Goal: Transaction & Acquisition: Book appointment/travel/reservation

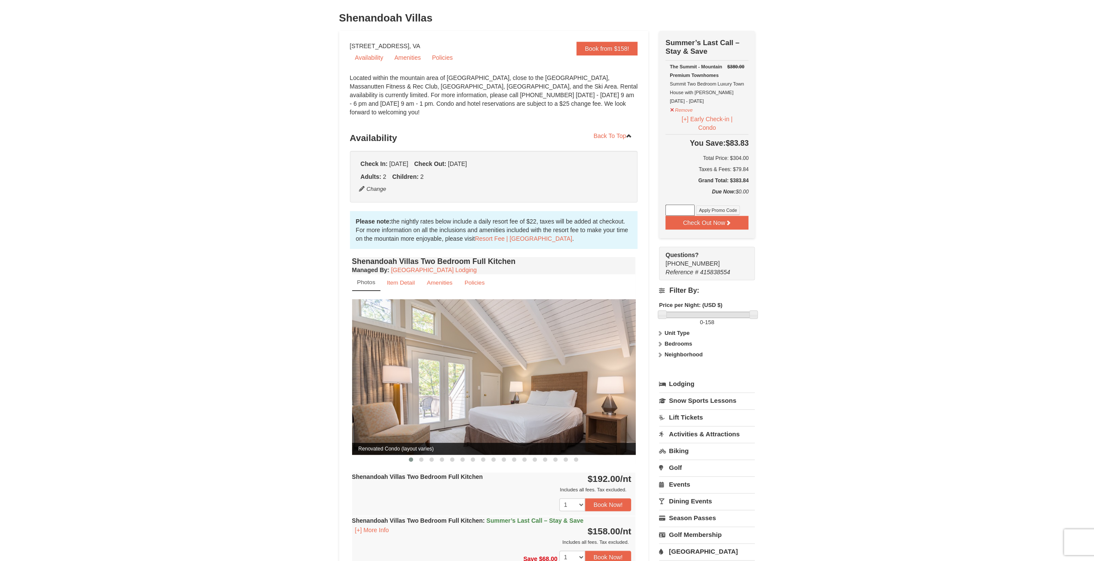
scroll to position [172, 0]
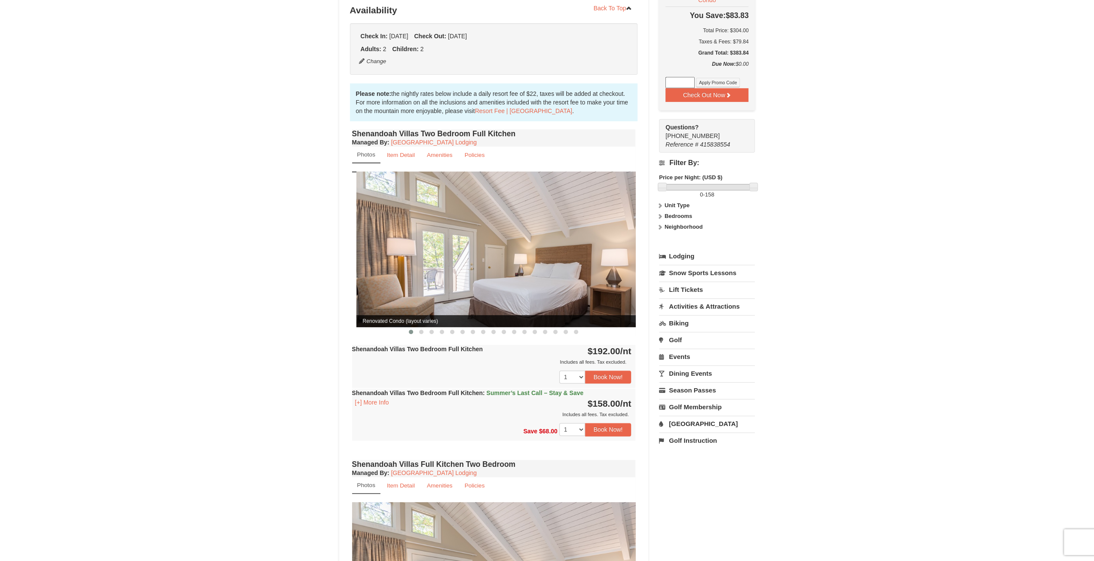
drag, startPoint x: 550, startPoint y: 247, endPoint x: 554, endPoint y: 248, distance: 4.4
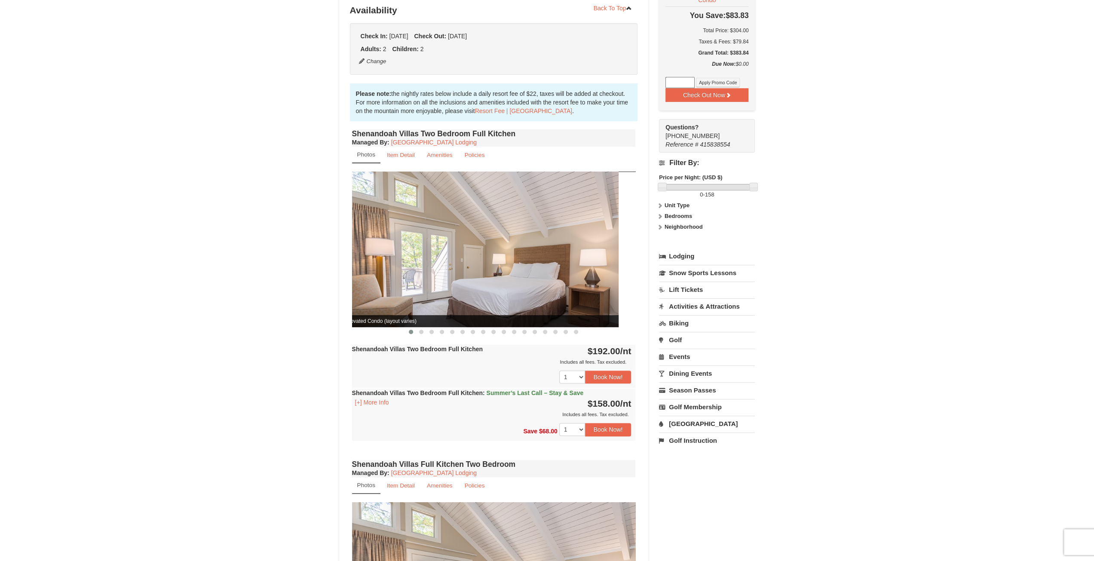
drag, startPoint x: 558, startPoint y: 247, endPoint x: 435, endPoint y: 245, distance: 123.4
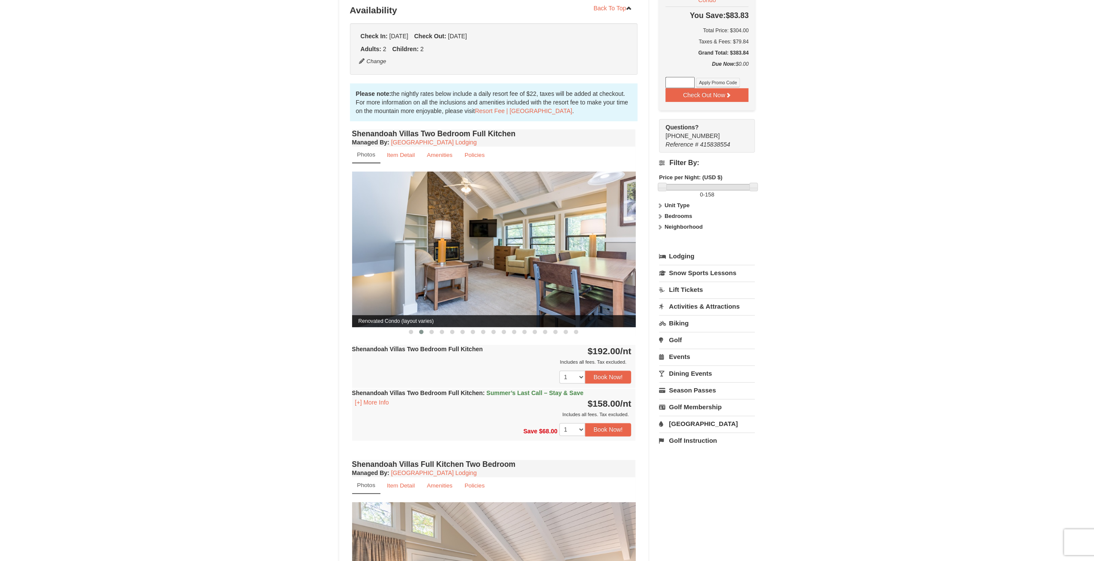
drag, startPoint x: 575, startPoint y: 226, endPoint x: 431, endPoint y: 241, distance: 144.4
click at [431, 242] on img at bounding box center [494, 249] width 284 height 155
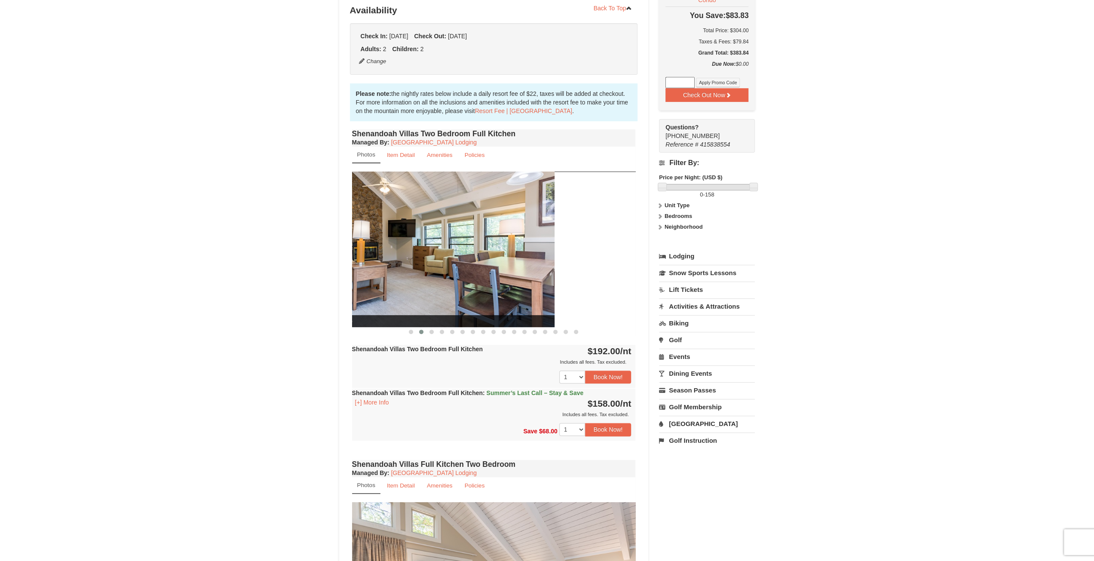
drag, startPoint x: 471, startPoint y: 250, endPoint x: 372, endPoint y: 231, distance: 101.0
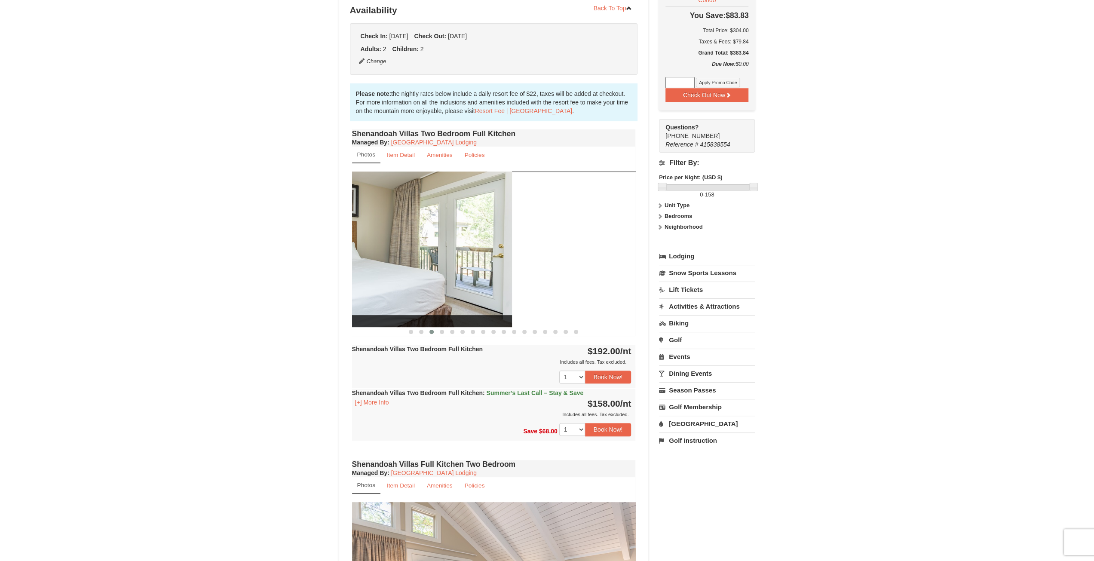
drag, startPoint x: 559, startPoint y: 224, endPoint x: 440, endPoint y: 230, distance: 118.8
click at [434, 233] on img at bounding box center [370, 249] width 284 height 155
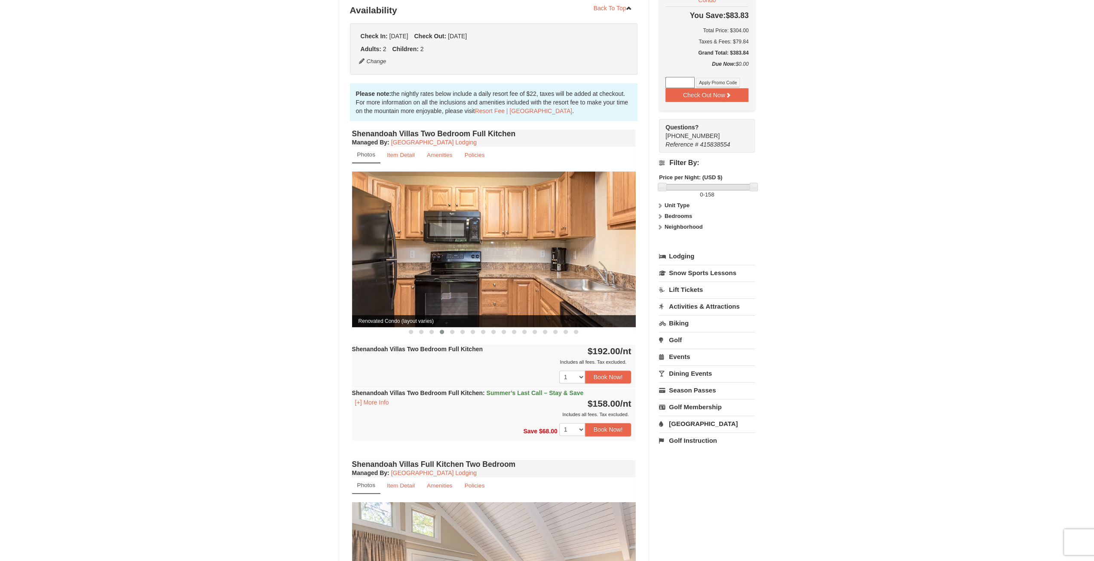
drag, startPoint x: 609, startPoint y: 240, endPoint x: 594, endPoint y: 243, distance: 15.2
click at [594, 243] on img at bounding box center [494, 249] width 284 height 155
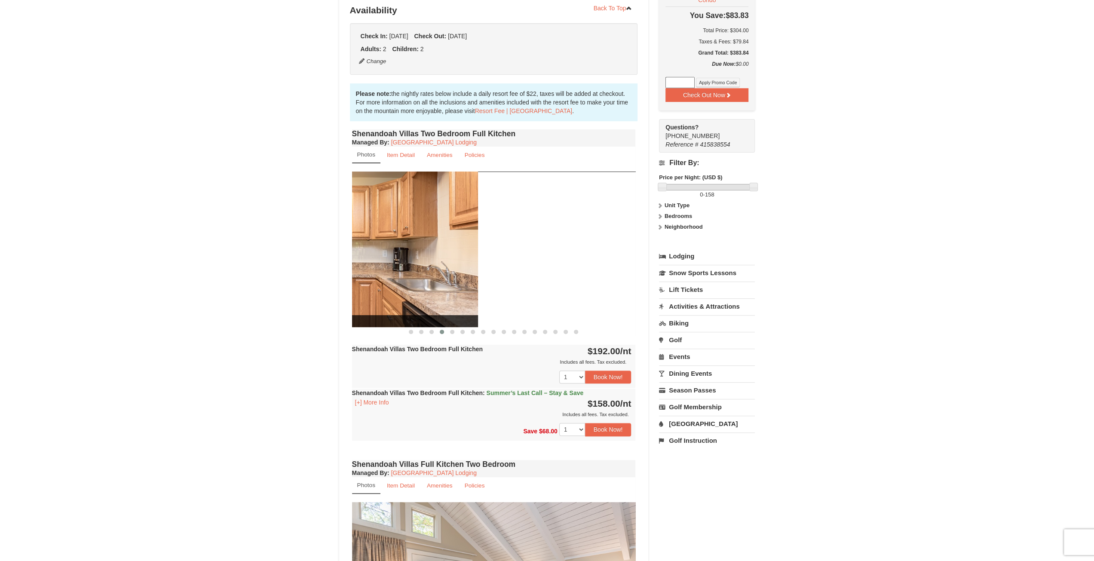
drag, startPoint x: 466, startPoint y: 241, endPoint x: 434, endPoint y: 237, distance: 32.1
click at [435, 238] on img at bounding box center [336, 249] width 284 height 155
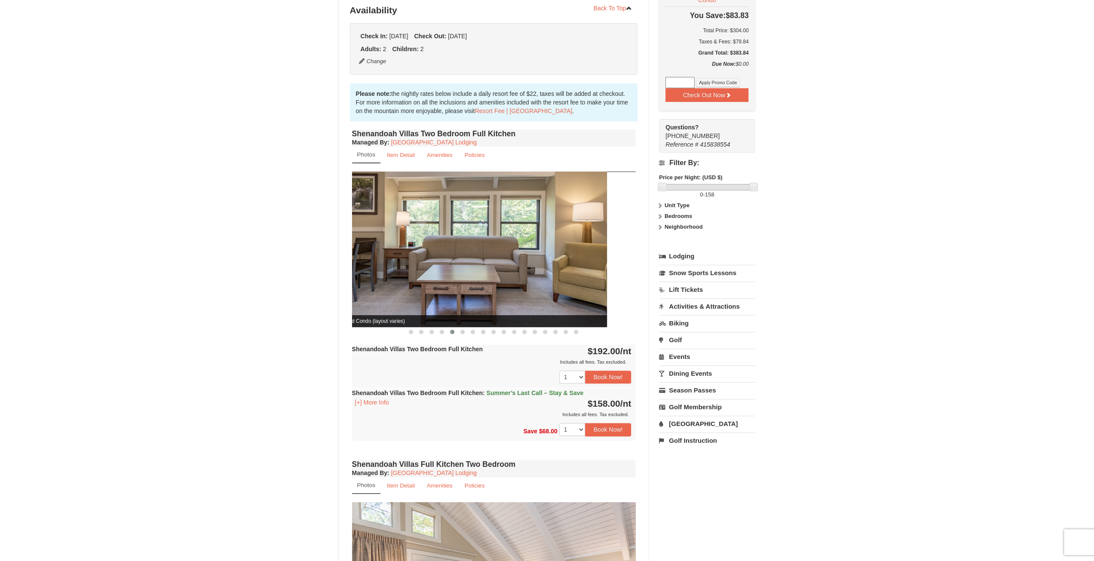
drag, startPoint x: 556, startPoint y: 260, endPoint x: 401, endPoint y: 253, distance: 155.4
click at [397, 257] on img at bounding box center [465, 249] width 284 height 155
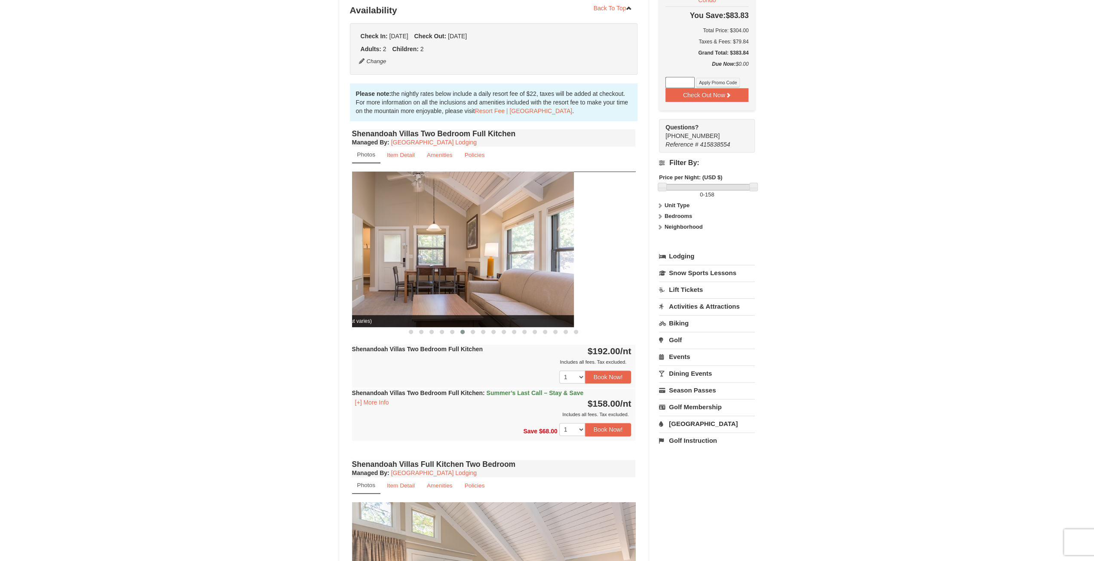
drag, startPoint x: 583, startPoint y: 251, endPoint x: 401, endPoint y: 249, distance: 181.9
click at [402, 249] on img at bounding box center [432, 249] width 284 height 155
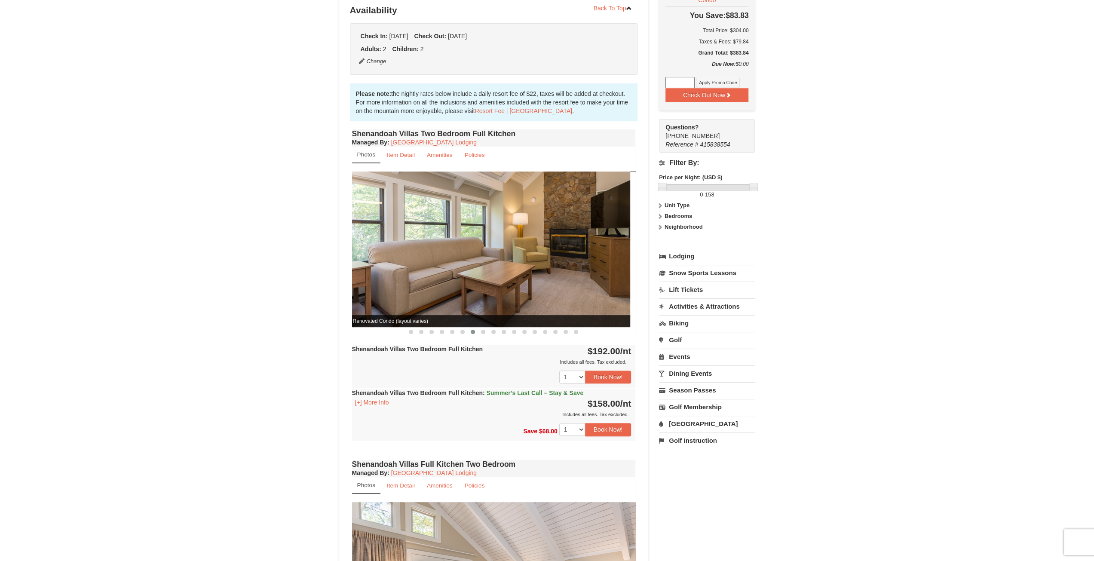
drag, startPoint x: 586, startPoint y: 274, endPoint x: 453, endPoint y: 278, distance: 132.9
click at [453, 278] on img at bounding box center [489, 249] width 284 height 155
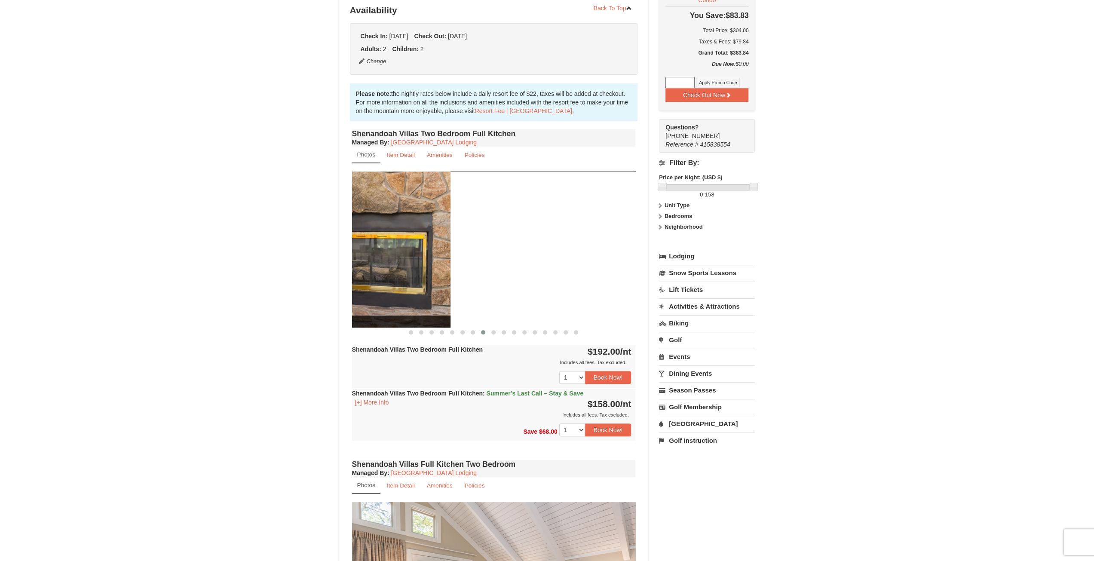
drag, startPoint x: 392, startPoint y: 283, endPoint x: 349, endPoint y: 281, distance: 42.7
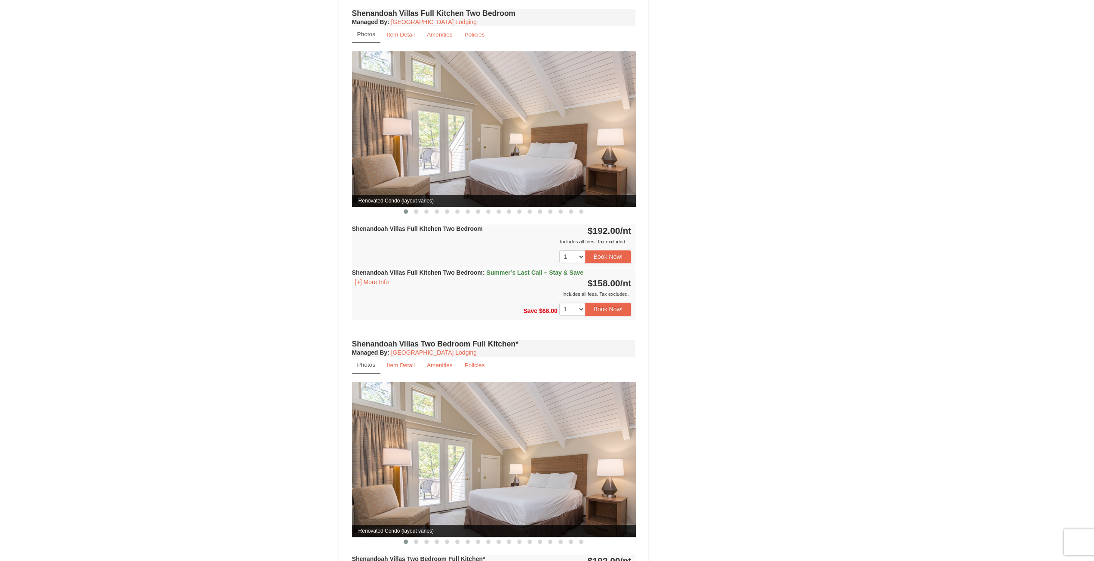
scroll to position [567, 0]
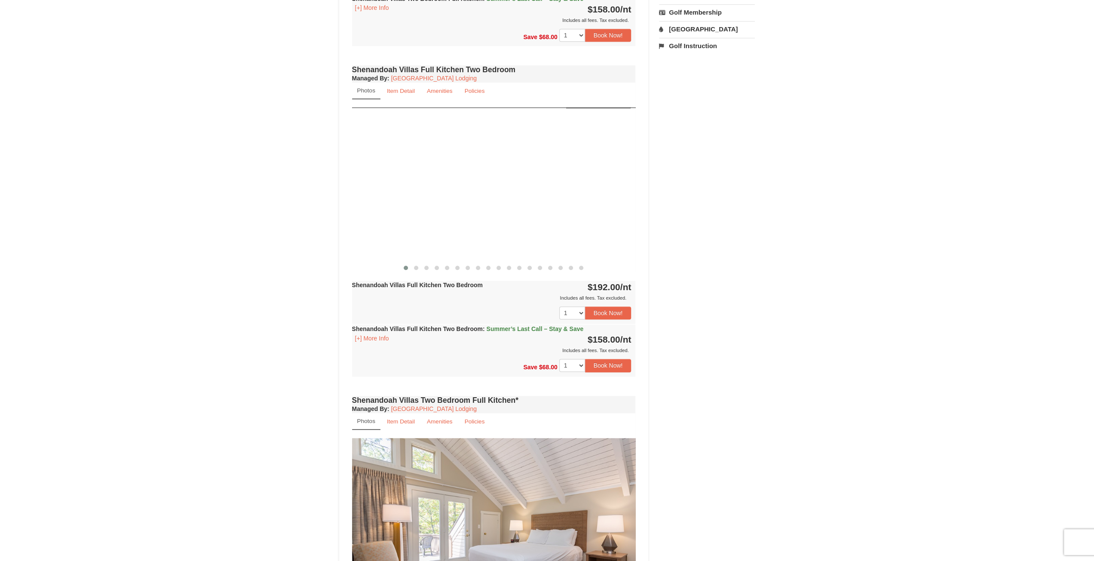
drag, startPoint x: 546, startPoint y: 159, endPoint x: 257, endPoint y: 131, distance: 289.9
click at [233, 134] on div "× Shenandoah Villas Book from $158! 1822 Resort Drive, Massanutten, VA Availabi…" at bounding box center [547, 189] width 1094 height 1453
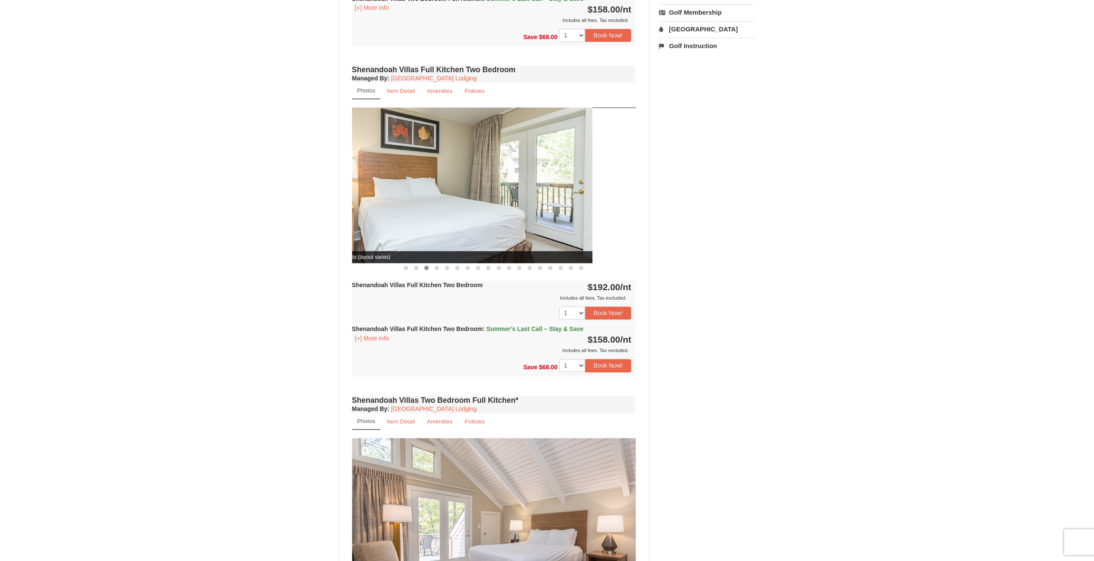
drag, startPoint x: 516, startPoint y: 169, endPoint x: 323, endPoint y: 148, distance: 194.2
click at [259, 148] on div "× Shenandoah Villas Book from $158! 1822 Resort Drive, Massanutten, VA Availabi…" at bounding box center [547, 189] width 1094 height 1453
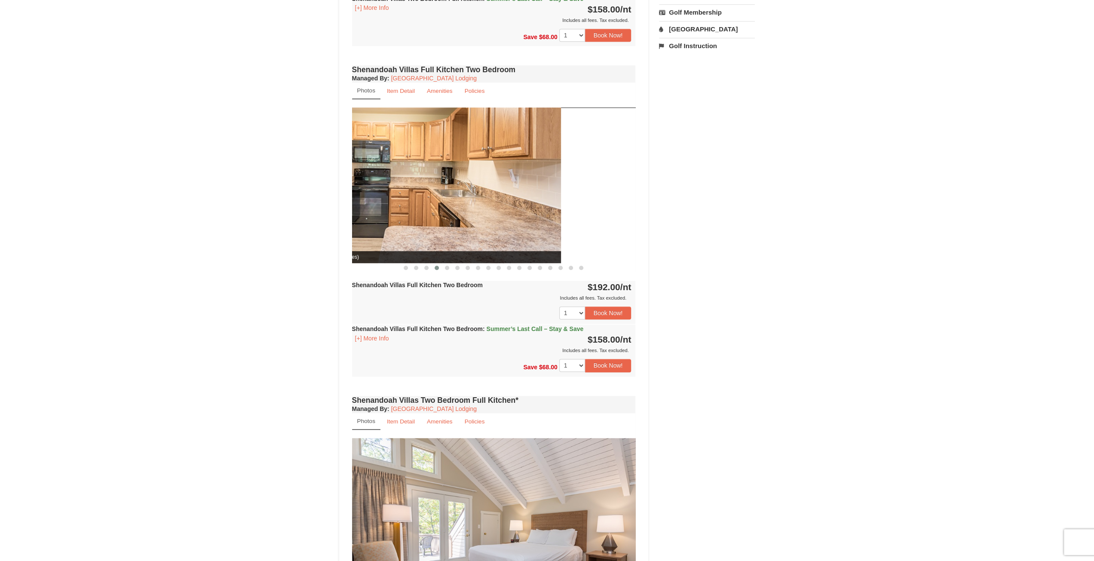
drag, startPoint x: 545, startPoint y: 175, endPoint x: 466, endPoint y: 172, distance: 79.2
click at [466, 173] on img at bounding box center [419, 185] width 284 height 155
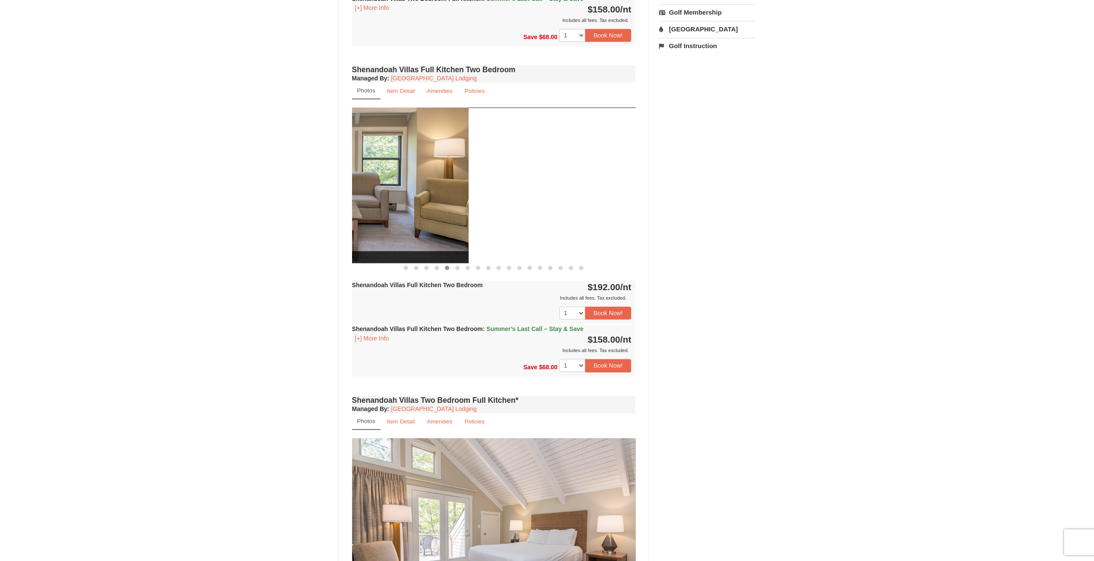
drag, startPoint x: 369, startPoint y: 165, endPoint x: 454, endPoint y: 167, distance: 84.7
click at [356, 162] on img at bounding box center [327, 185] width 284 height 155
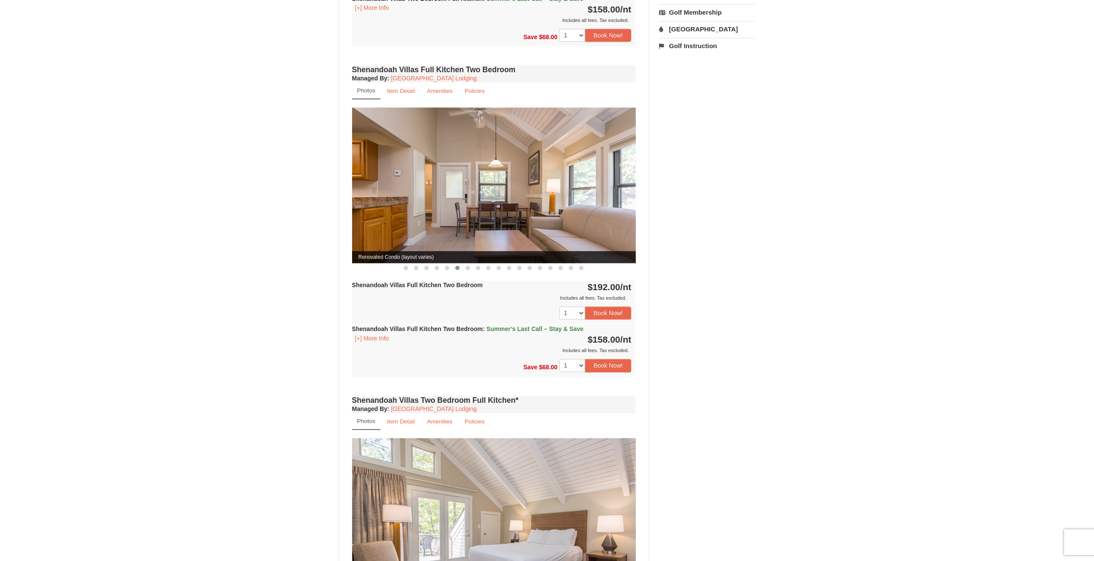
drag, startPoint x: 553, startPoint y: 174, endPoint x: 471, endPoint y: 155, distance: 84.4
click at [464, 160] on img at bounding box center [494, 185] width 284 height 155
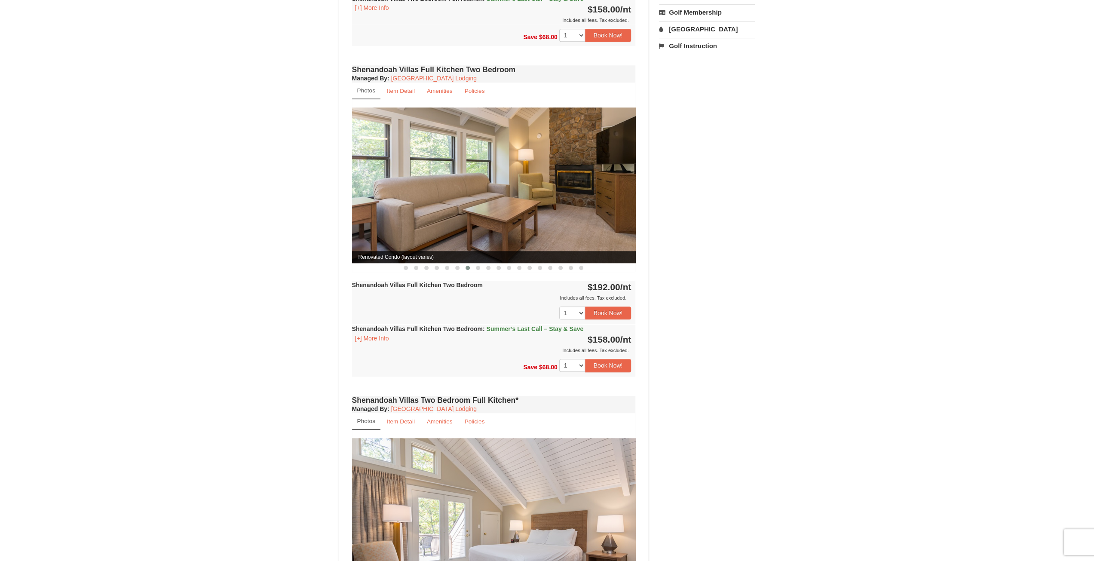
drag, startPoint x: 565, startPoint y: 166, endPoint x: 455, endPoint y: 147, distance: 112.3
click at [455, 147] on img at bounding box center [494, 185] width 284 height 155
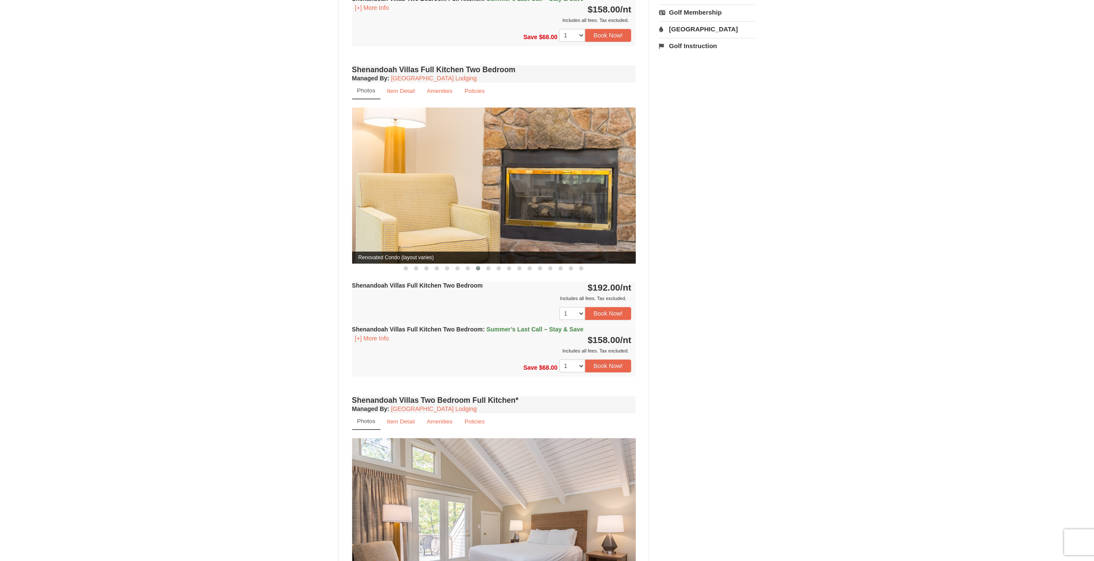
drag, startPoint x: 578, startPoint y: 183, endPoint x: 448, endPoint y: 170, distance: 130.5
click at [436, 175] on img at bounding box center [494, 186] width 284 height 156
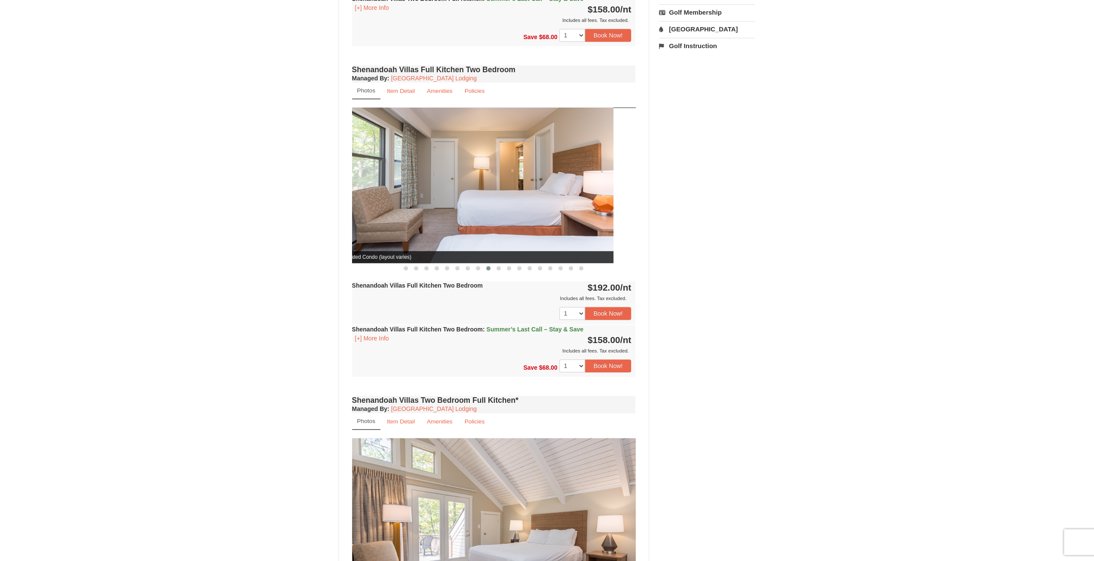
drag, startPoint x: 540, startPoint y: 203, endPoint x: 440, endPoint y: 195, distance: 100.5
click at [440, 198] on img at bounding box center [472, 185] width 284 height 155
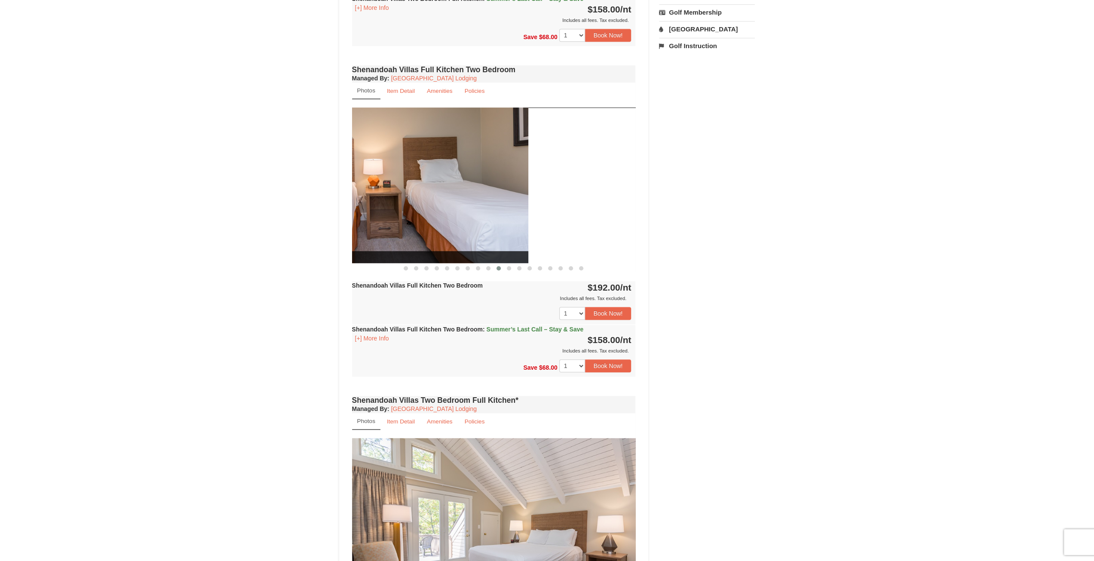
drag, startPoint x: 580, startPoint y: 204, endPoint x: 399, endPoint y: 189, distance: 181.7
click at [384, 197] on img at bounding box center [387, 185] width 284 height 155
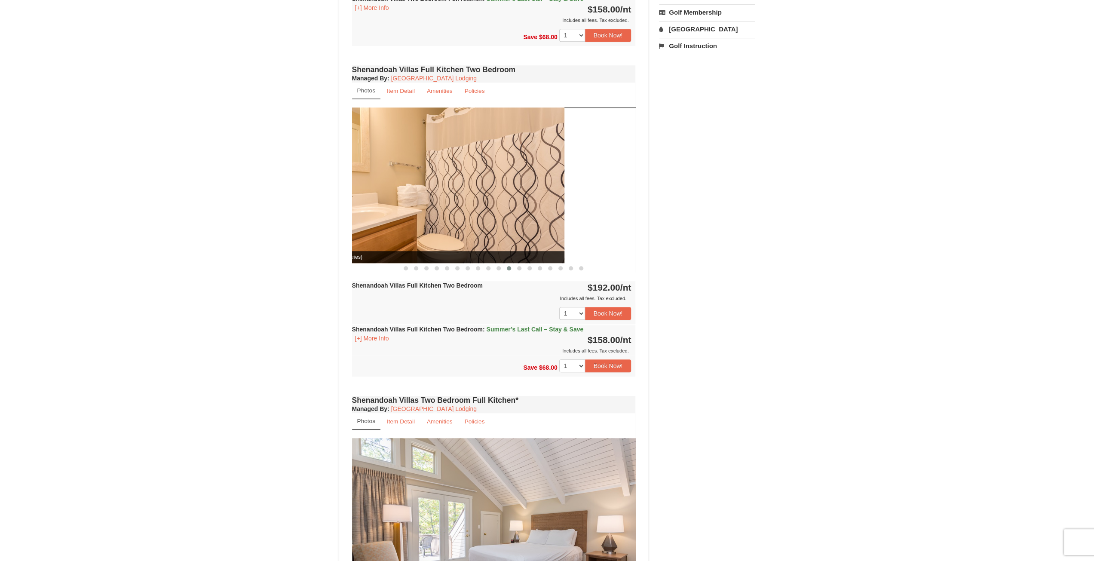
drag, startPoint x: 573, startPoint y: 208, endPoint x: 445, endPoint y: 196, distance: 128.7
click at [447, 197] on img at bounding box center [423, 185] width 284 height 155
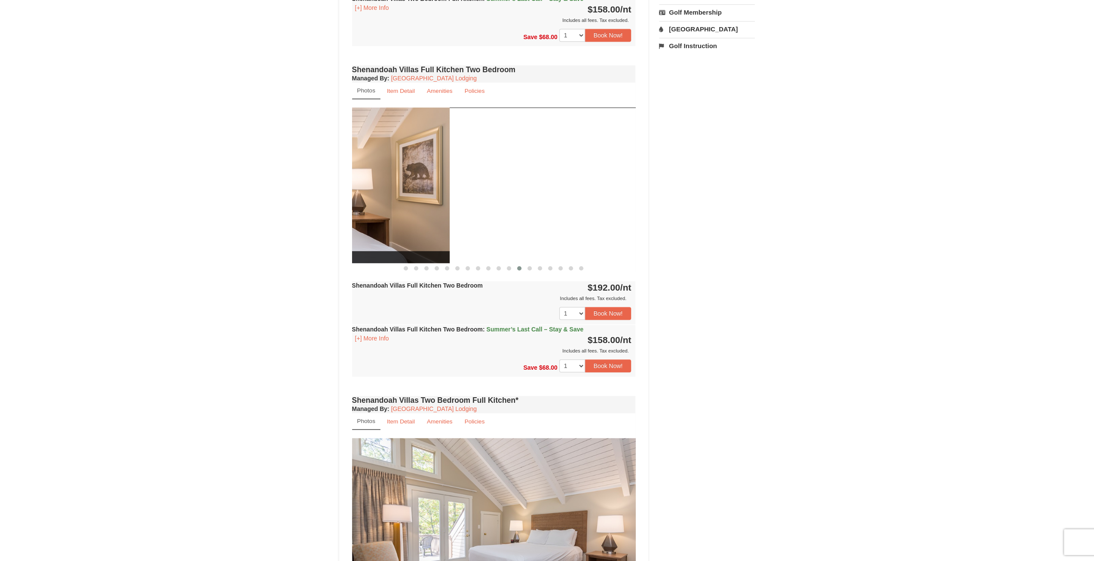
drag, startPoint x: 569, startPoint y: 220, endPoint x: 385, endPoint y: 203, distance: 184.9
click at [382, 204] on img at bounding box center [308, 185] width 284 height 155
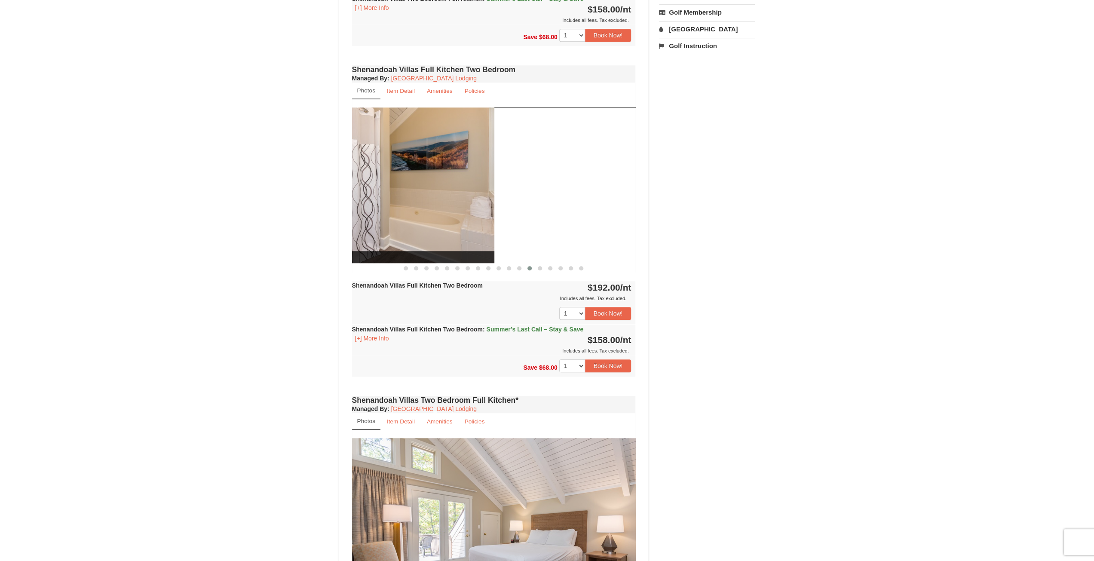
drag, startPoint x: 445, startPoint y: 189, endPoint x: 411, endPoint y: 181, distance: 34.9
click at [412, 184] on img at bounding box center [353, 185] width 284 height 155
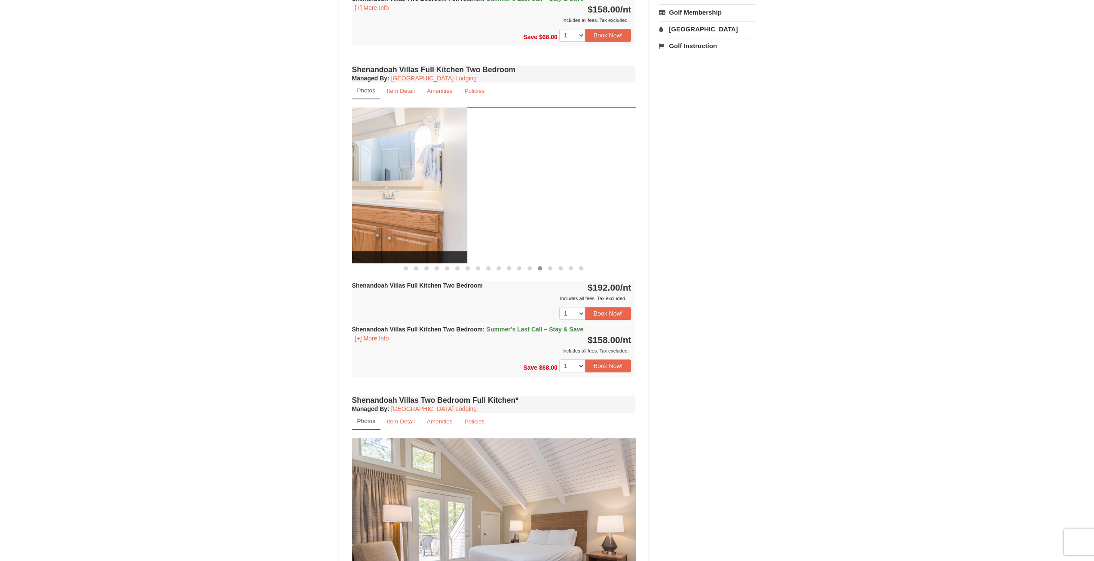
drag, startPoint x: 544, startPoint y: 193, endPoint x: 366, endPoint y: 184, distance: 178.3
click at [361, 187] on img at bounding box center [326, 185] width 284 height 155
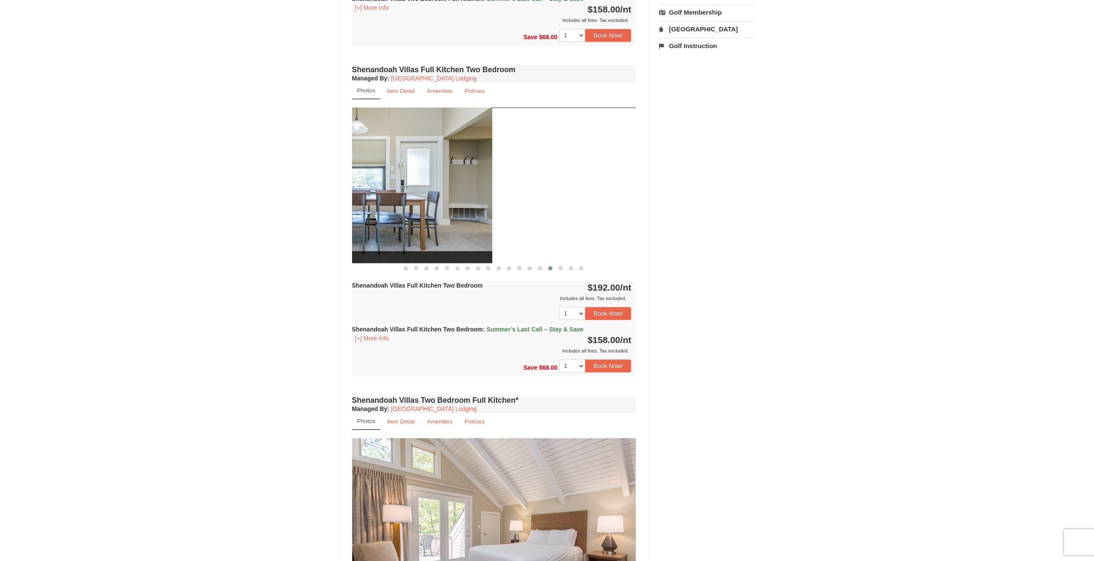
drag, startPoint x: 368, startPoint y: 184, endPoint x: 373, endPoint y: 179, distance: 7.3
click at [366, 183] on img at bounding box center [351, 185] width 284 height 155
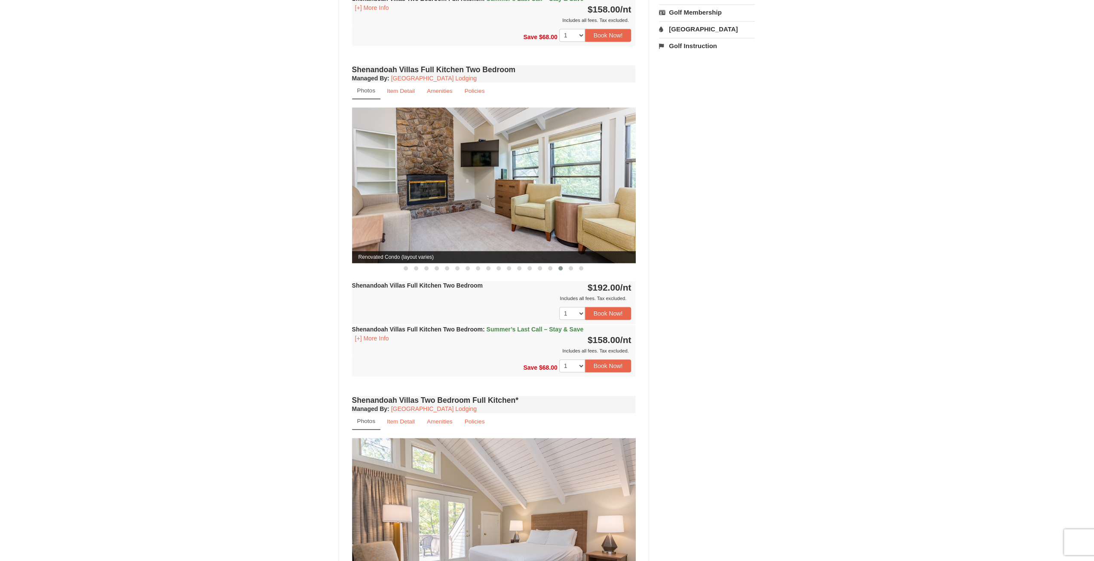
drag, startPoint x: 547, startPoint y: 201, endPoint x: 438, endPoint y: 193, distance: 109.5
click at [435, 197] on img at bounding box center [494, 185] width 284 height 155
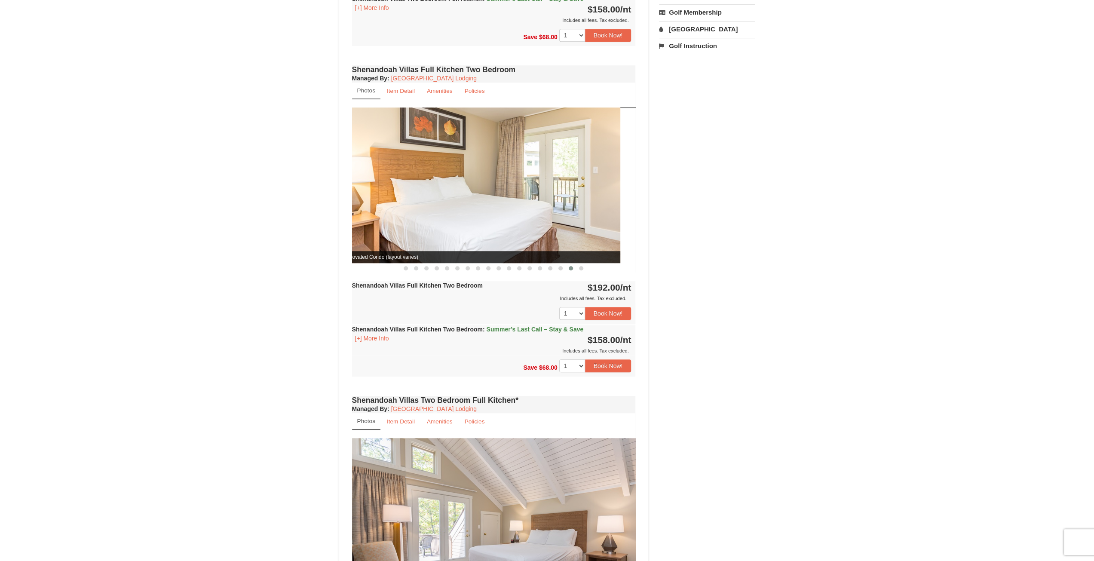
drag, startPoint x: 548, startPoint y: 202, endPoint x: 590, endPoint y: 270, distance: 80.5
click at [516, 203] on img at bounding box center [479, 185] width 284 height 155
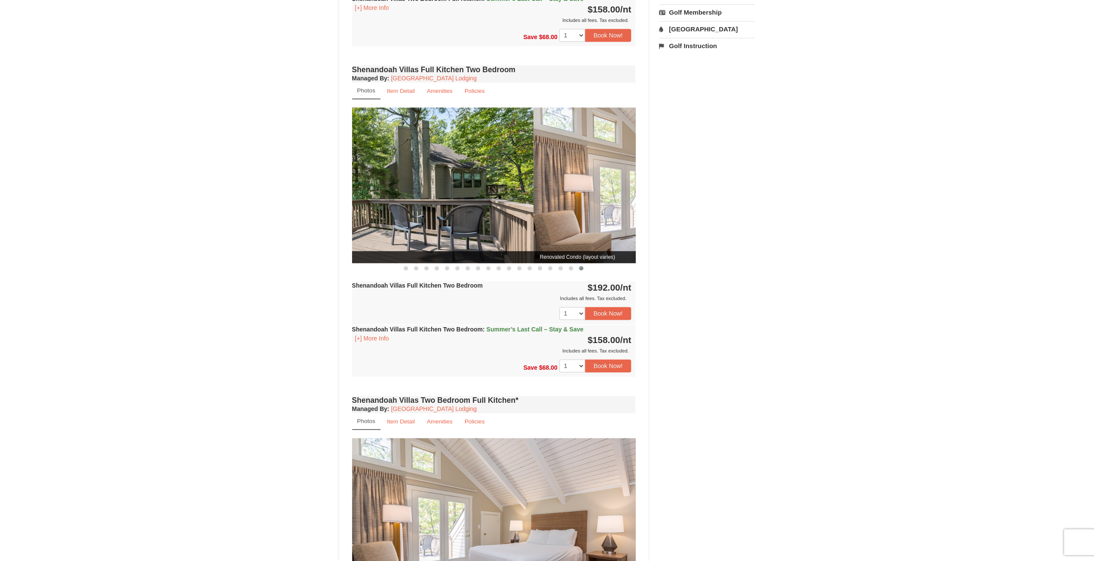
drag, startPoint x: 558, startPoint y: 214, endPoint x: 437, endPoint y: 205, distance: 120.7
click at [435, 206] on img at bounding box center [392, 185] width 284 height 155
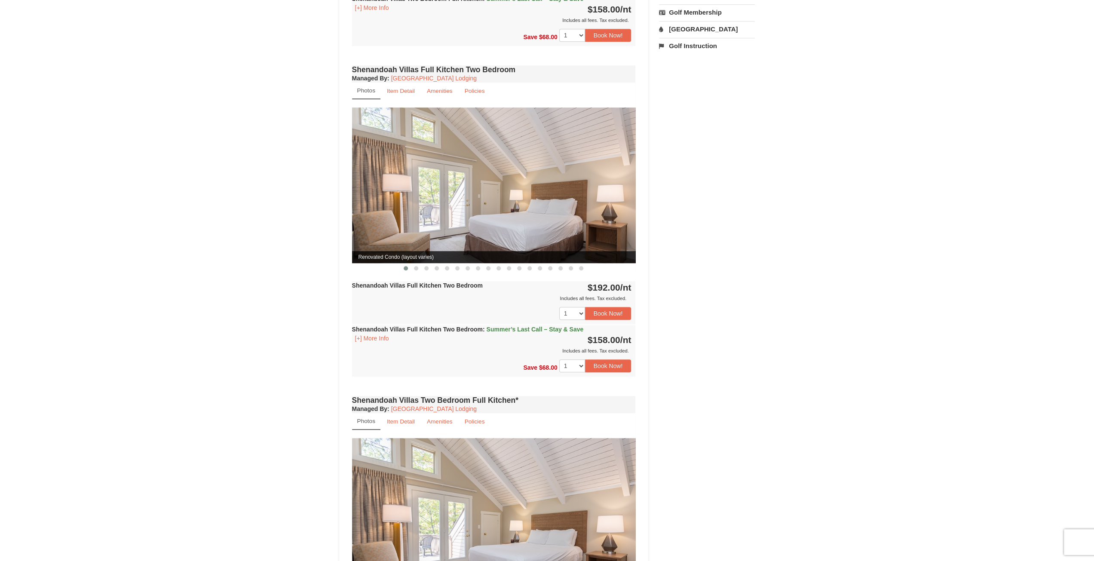
drag, startPoint x: 473, startPoint y: 202, endPoint x: 433, endPoint y: 194, distance: 41.7
click at [433, 195] on img at bounding box center [494, 185] width 284 height 155
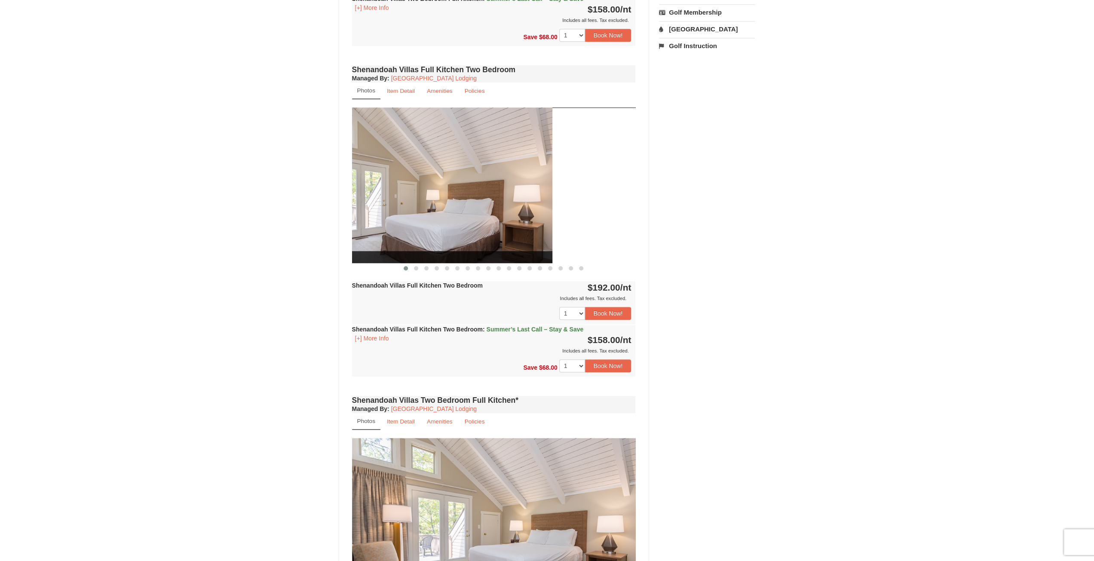
drag, startPoint x: 526, startPoint y: 191, endPoint x: 444, endPoint y: 193, distance: 82.6
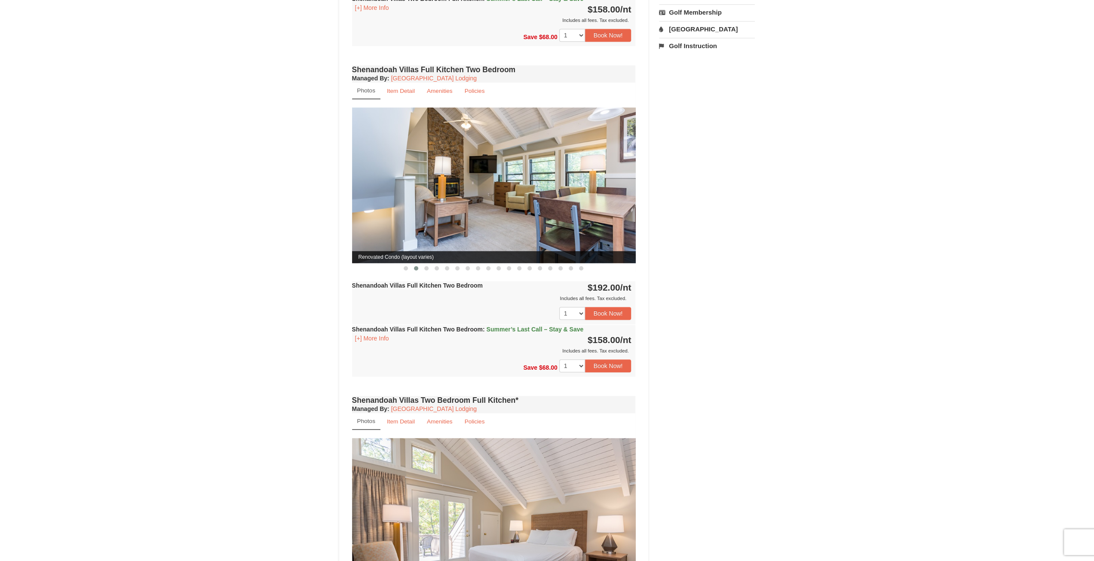
drag, startPoint x: 554, startPoint y: 197, endPoint x: 444, endPoint y: 195, distance: 110.1
click at [444, 196] on img at bounding box center [494, 185] width 284 height 155
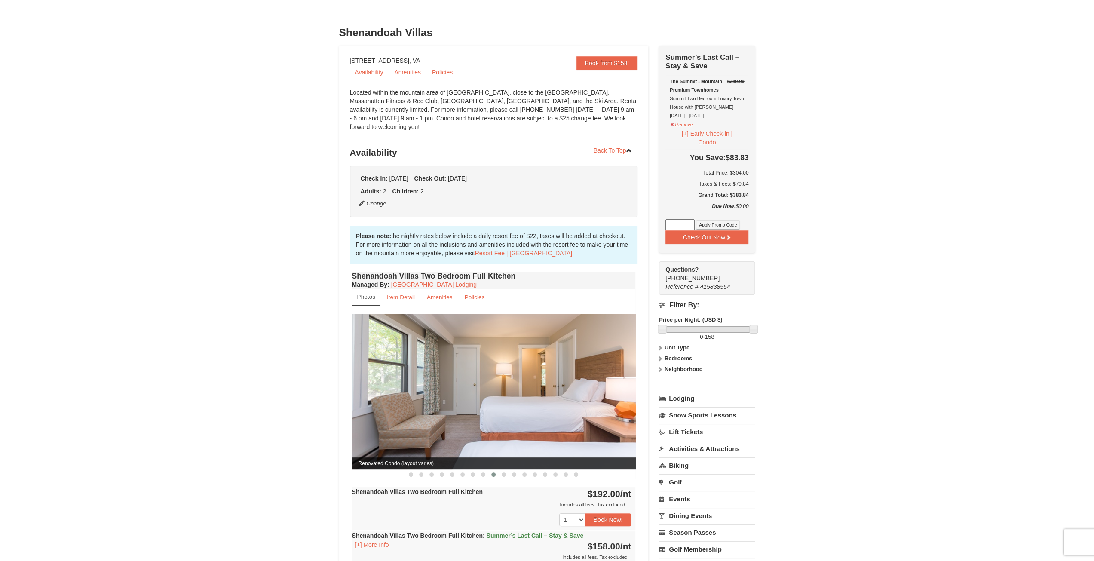
scroll to position [129, 0]
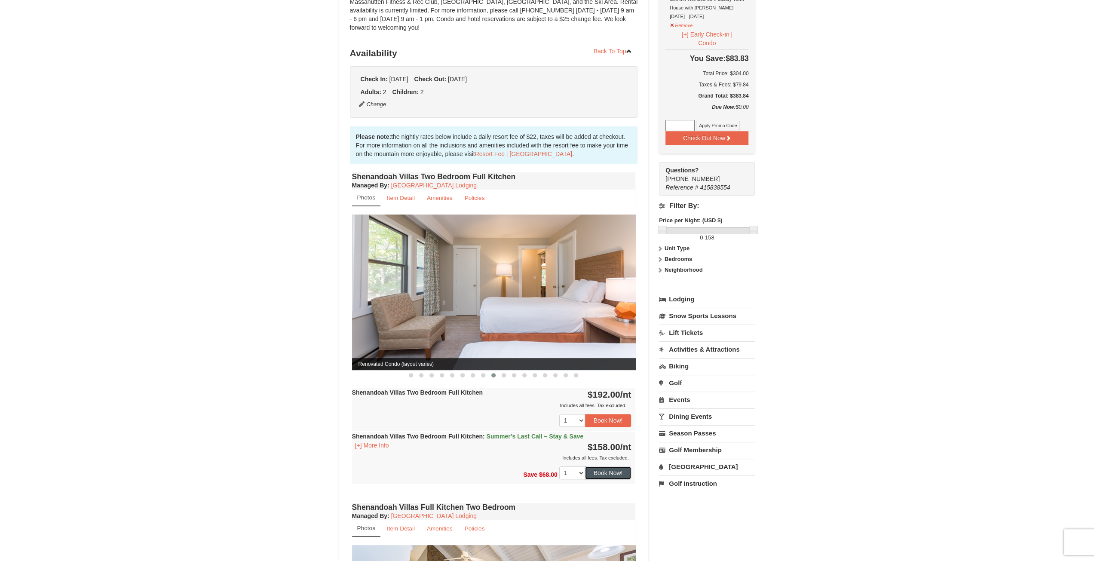
click at [612, 467] on button "Book Now!" at bounding box center [608, 473] width 46 height 13
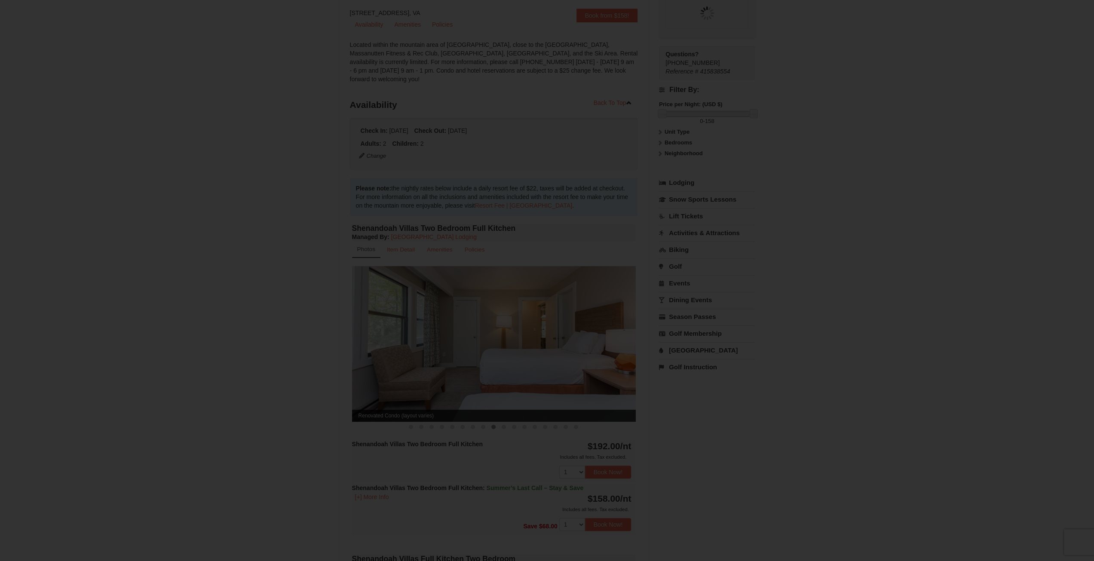
scroll to position [75, 0]
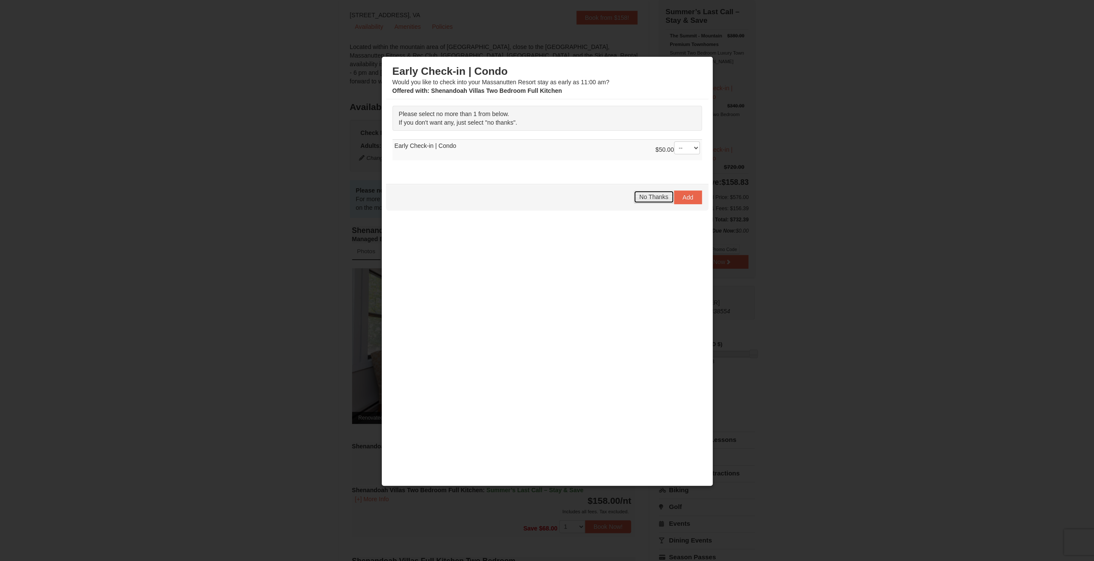
click at [654, 196] on span "No Thanks" at bounding box center [653, 197] width 29 height 7
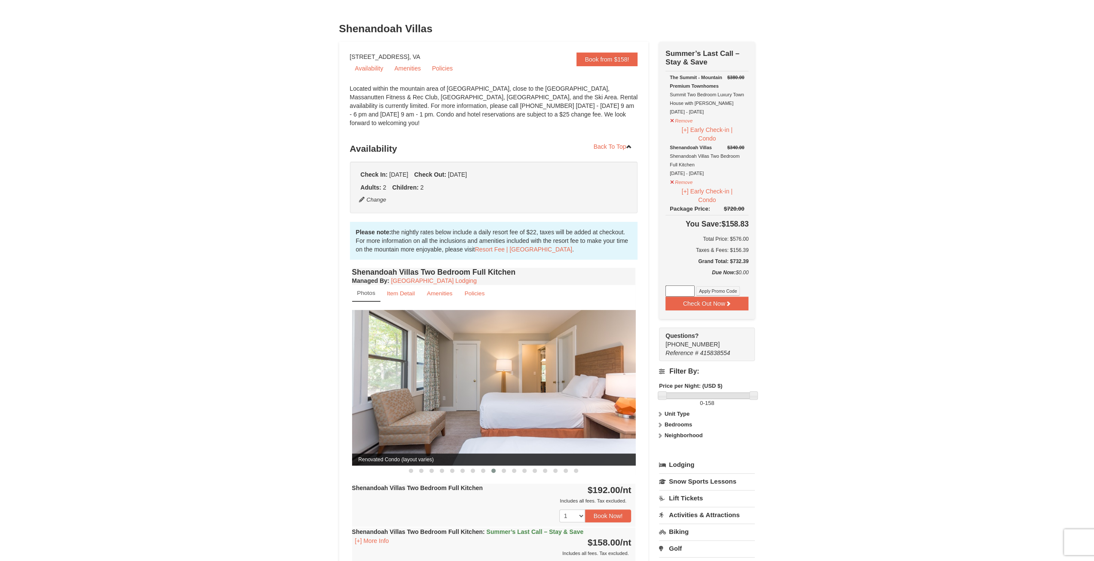
scroll to position [0, 0]
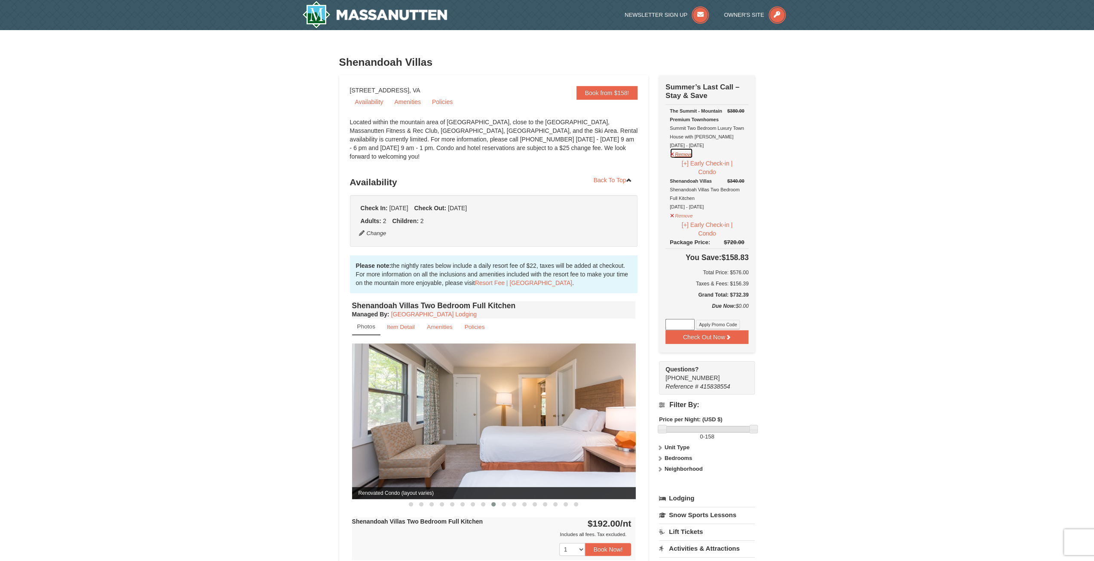
click at [686, 153] on button "Remove" at bounding box center [681, 153] width 23 height 11
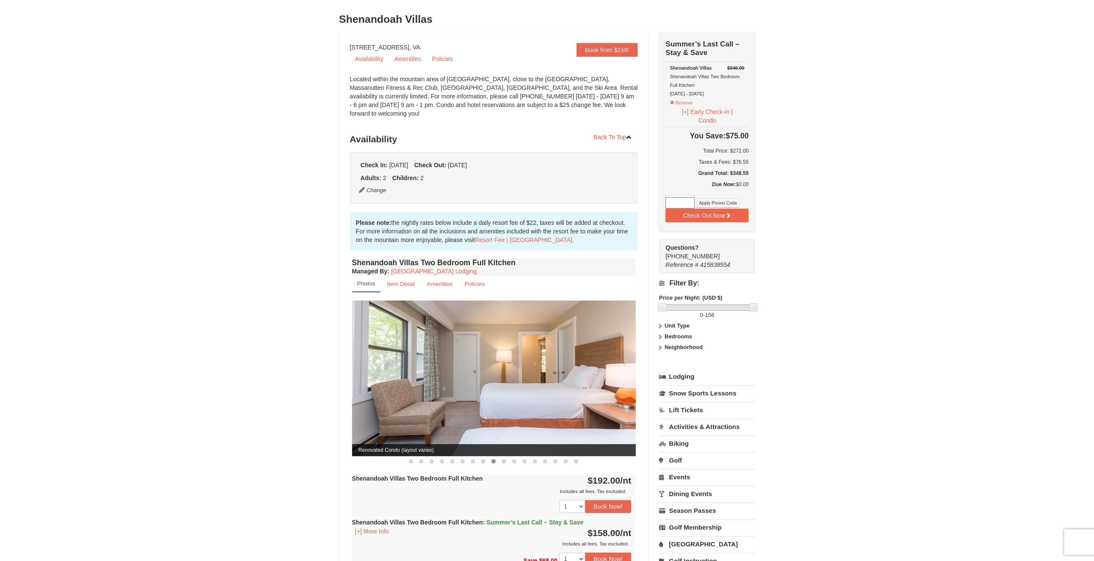
scroll to position [86, 0]
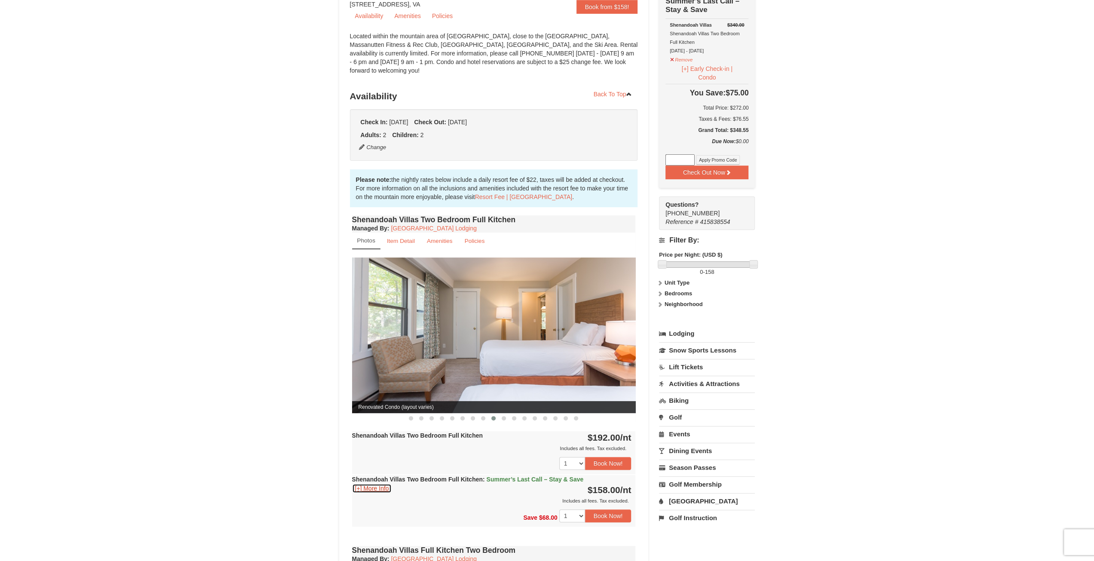
click at [374, 484] on button "[+] More Info" at bounding box center [372, 488] width 40 height 9
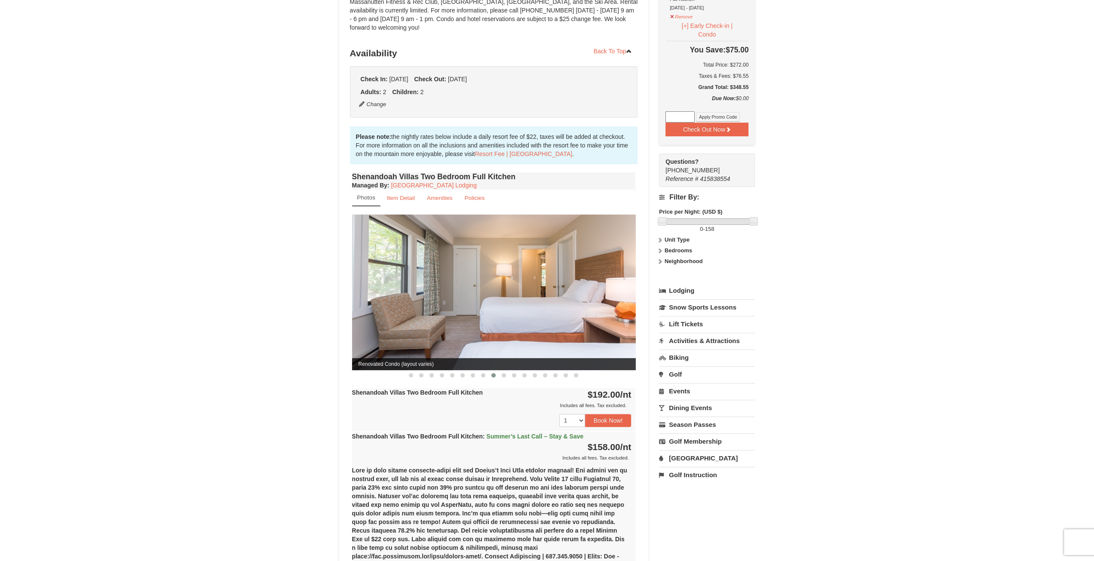
scroll to position [0, 0]
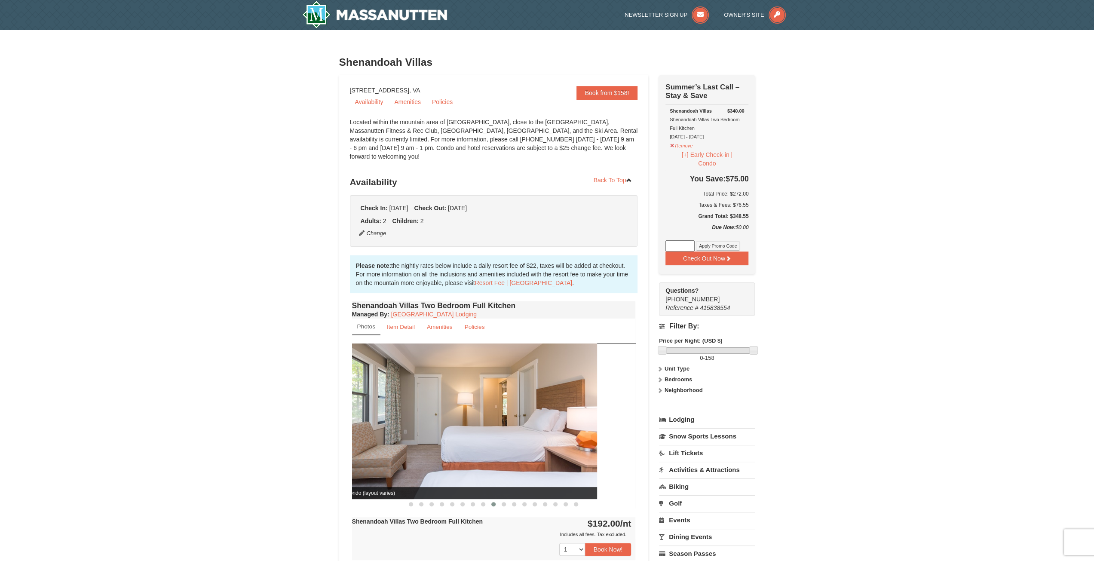
drag, startPoint x: 565, startPoint y: 403, endPoint x: 457, endPoint y: 405, distance: 108.4
click at [461, 405] on img at bounding box center [455, 421] width 284 height 155
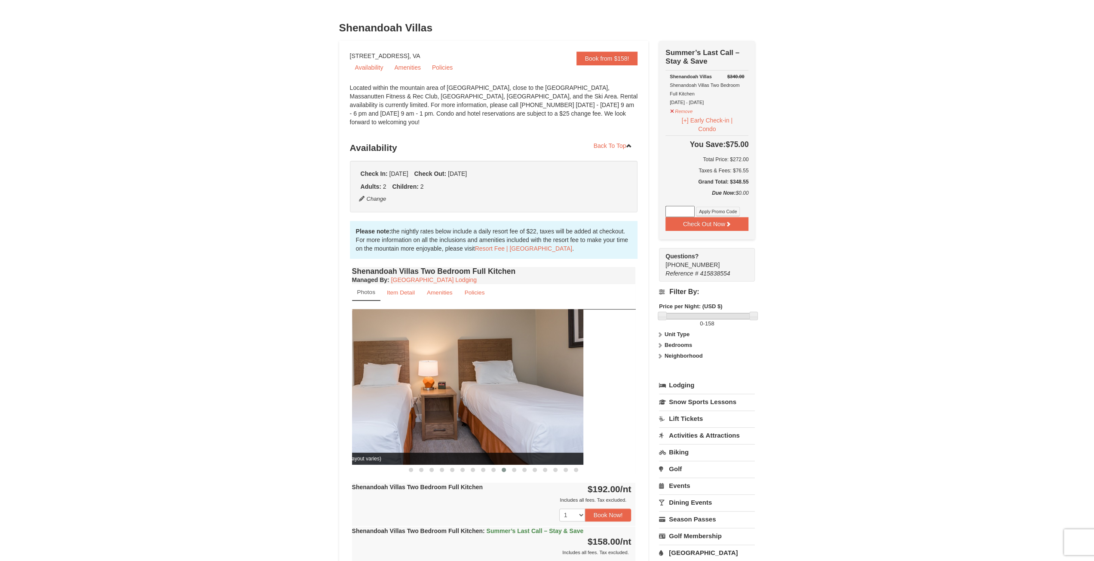
drag, startPoint x: 565, startPoint y: 402, endPoint x: 350, endPoint y: 407, distance: 215.5
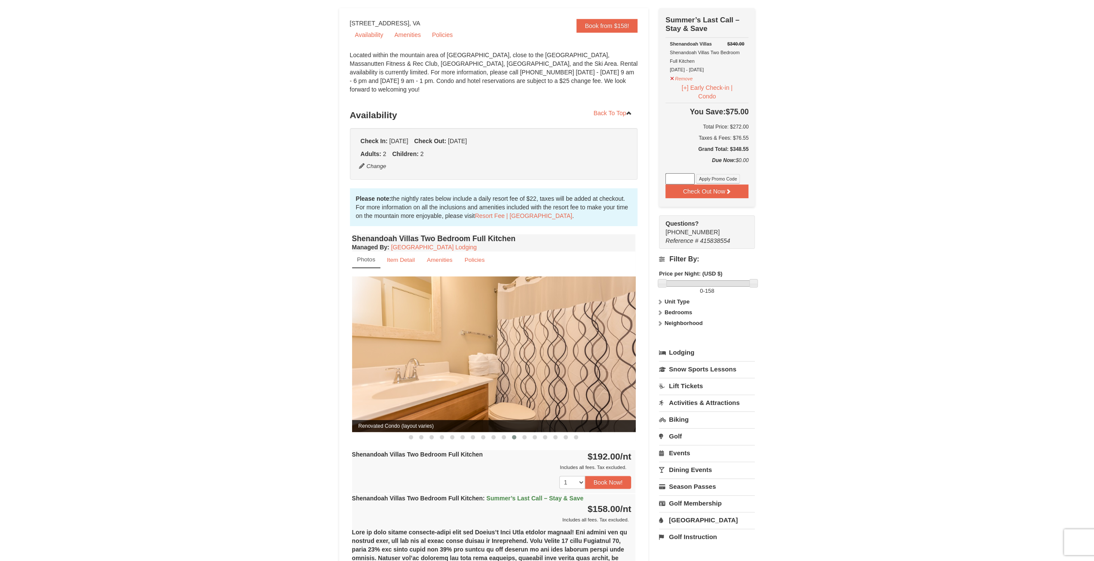
drag, startPoint x: 501, startPoint y: 401, endPoint x: 332, endPoint y: 403, distance: 168.6
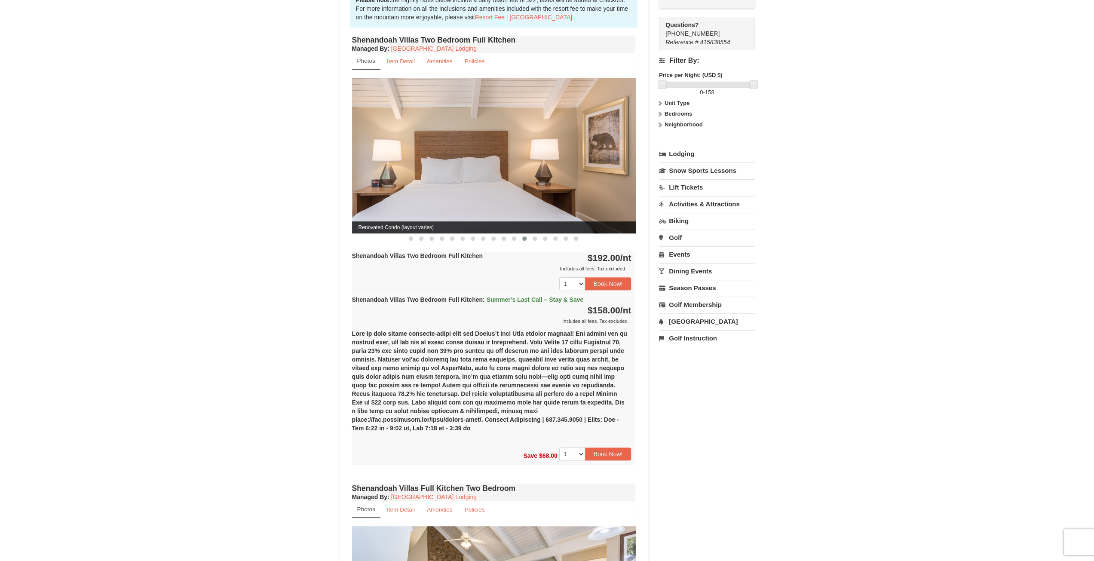
scroll to position [138, 0]
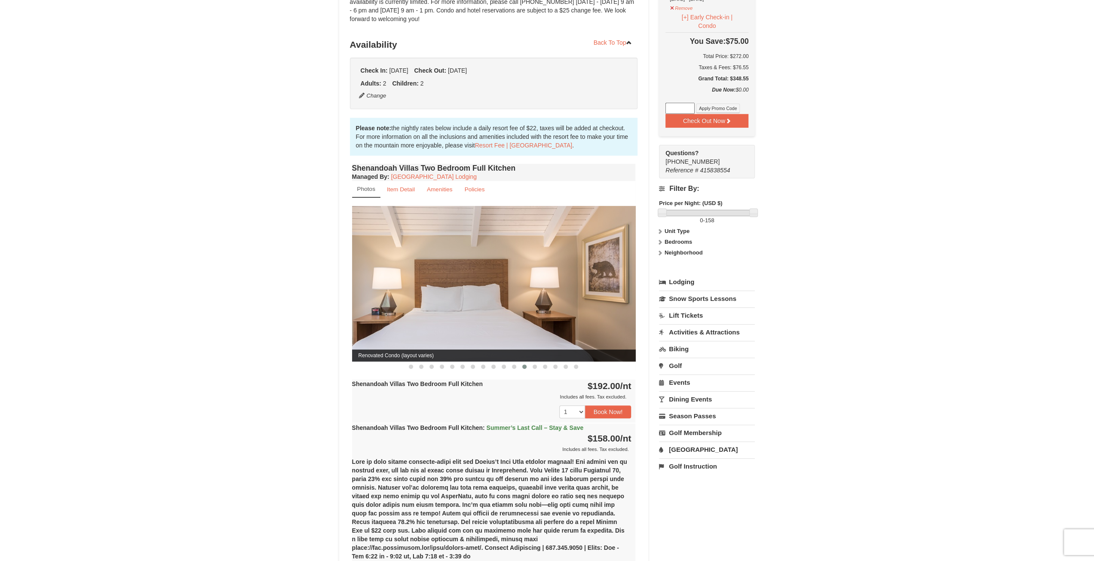
drag, startPoint x: 569, startPoint y: 265, endPoint x: 270, endPoint y: 270, distance: 298.1
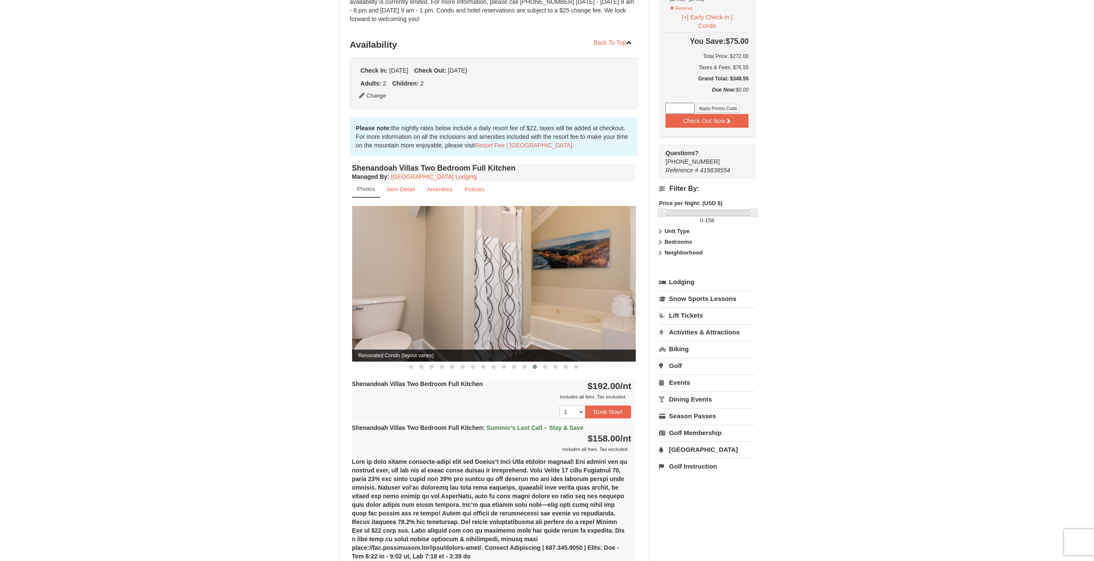
drag, startPoint x: 226, startPoint y: 283, endPoint x: 212, endPoint y: 283, distance: 14.6
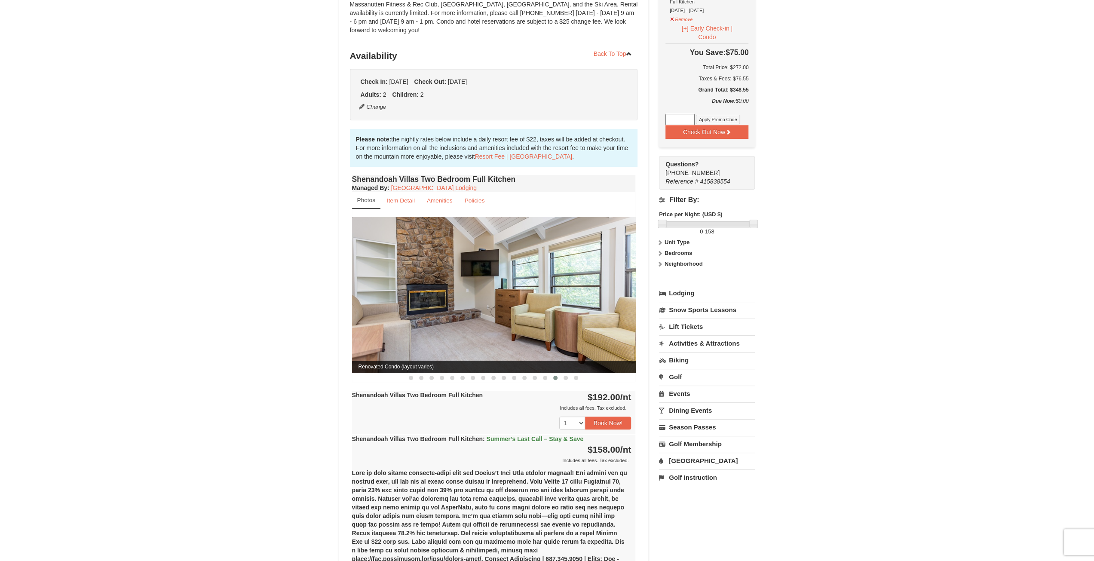
scroll to position [0, 0]
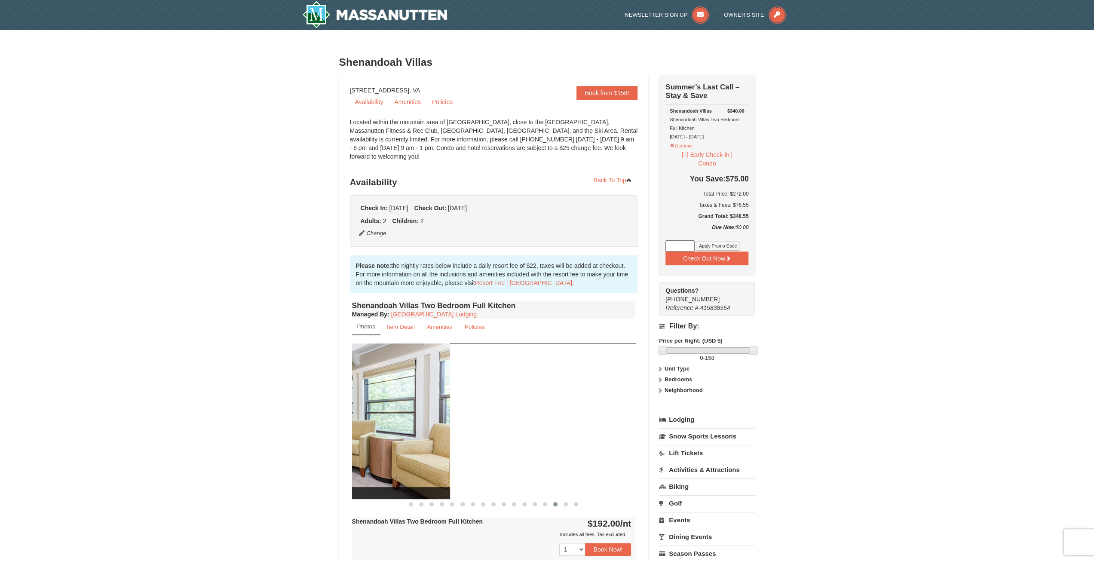
drag, startPoint x: 338, startPoint y: 399, endPoint x: 352, endPoint y: 392, distance: 15.4
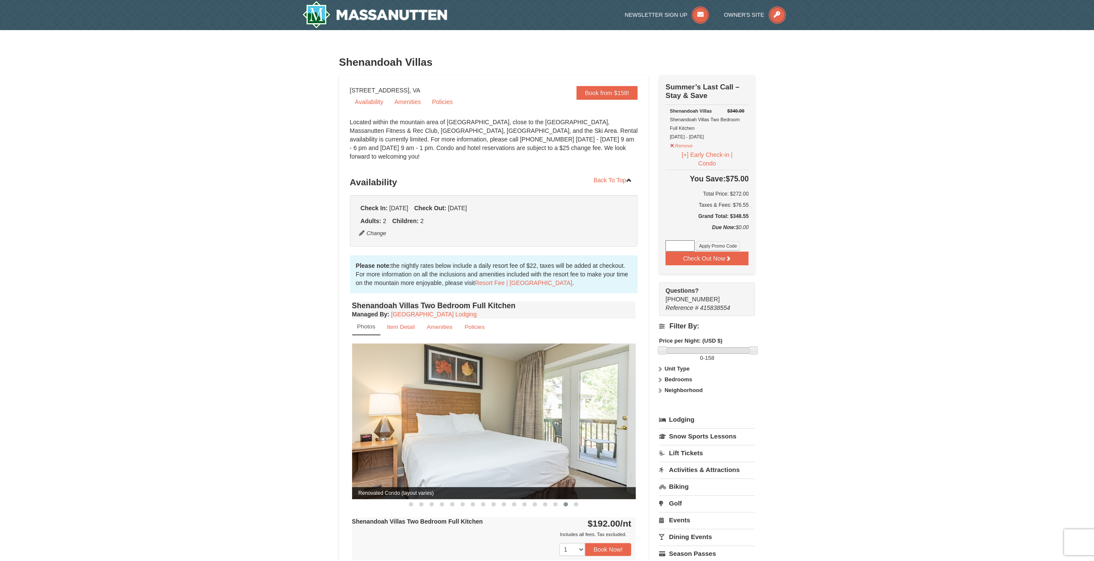
drag, startPoint x: 513, startPoint y: 414, endPoint x: 353, endPoint y: 403, distance: 159.9
click at [354, 403] on img at bounding box center [494, 421] width 284 height 155
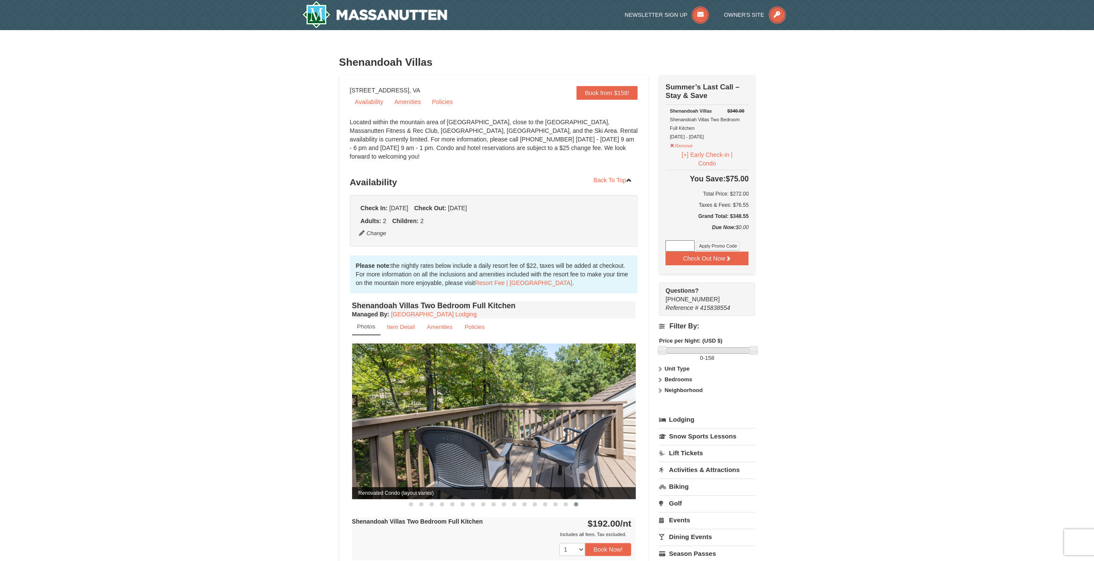
drag, startPoint x: 560, startPoint y: 433, endPoint x: 364, endPoint y: 420, distance: 196.9
click at [385, 418] on img at bounding box center [494, 421] width 284 height 155
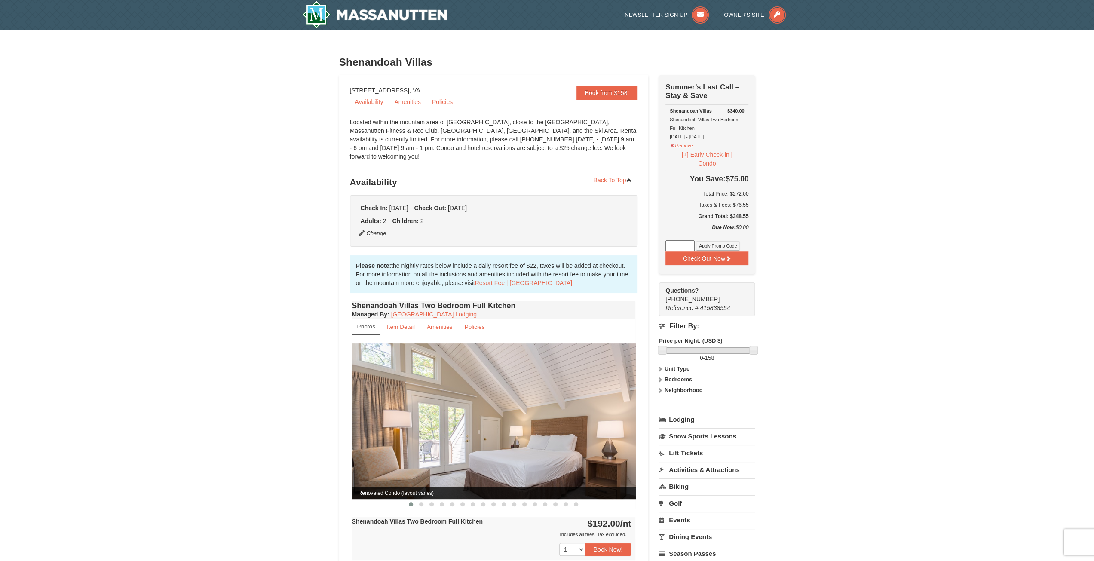
drag, startPoint x: 524, startPoint y: 401, endPoint x: 457, endPoint y: 393, distance: 67.6
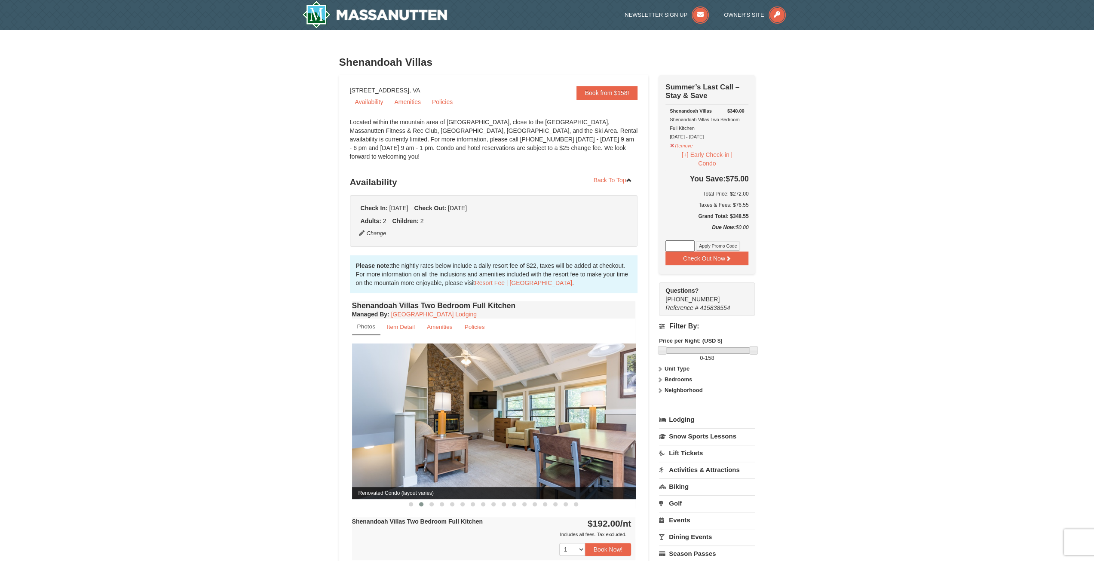
drag, startPoint x: 552, startPoint y: 411, endPoint x: 360, endPoint y: 405, distance: 192.7
click at [362, 404] on img at bounding box center [494, 421] width 284 height 155
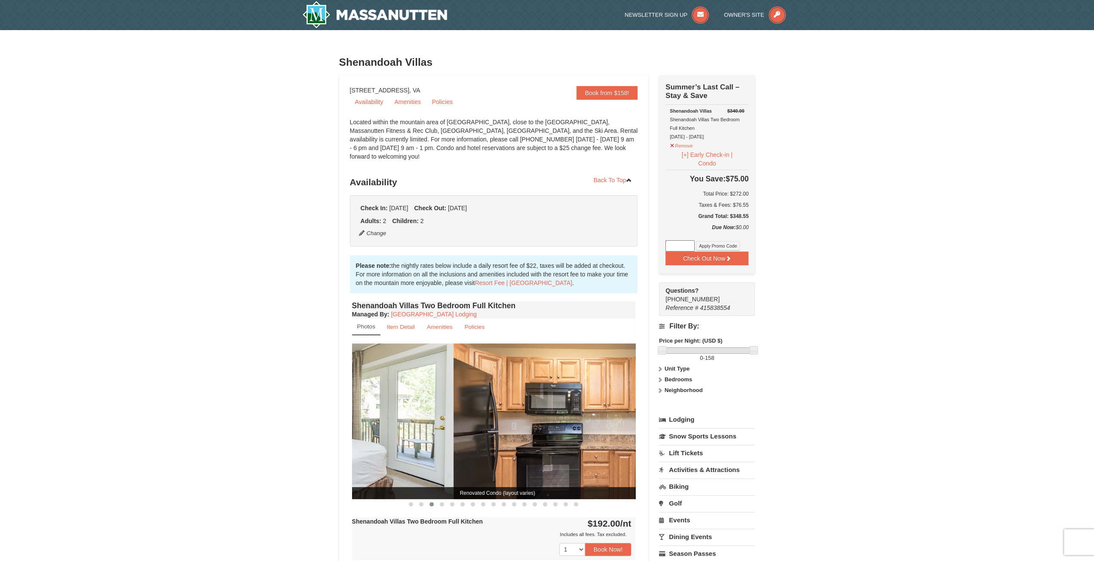
drag, startPoint x: 384, startPoint y: 426, endPoint x: 354, endPoint y: 412, distance: 32.5
click at [357, 418] on img at bounding box center [312, 421] width 284 height 155
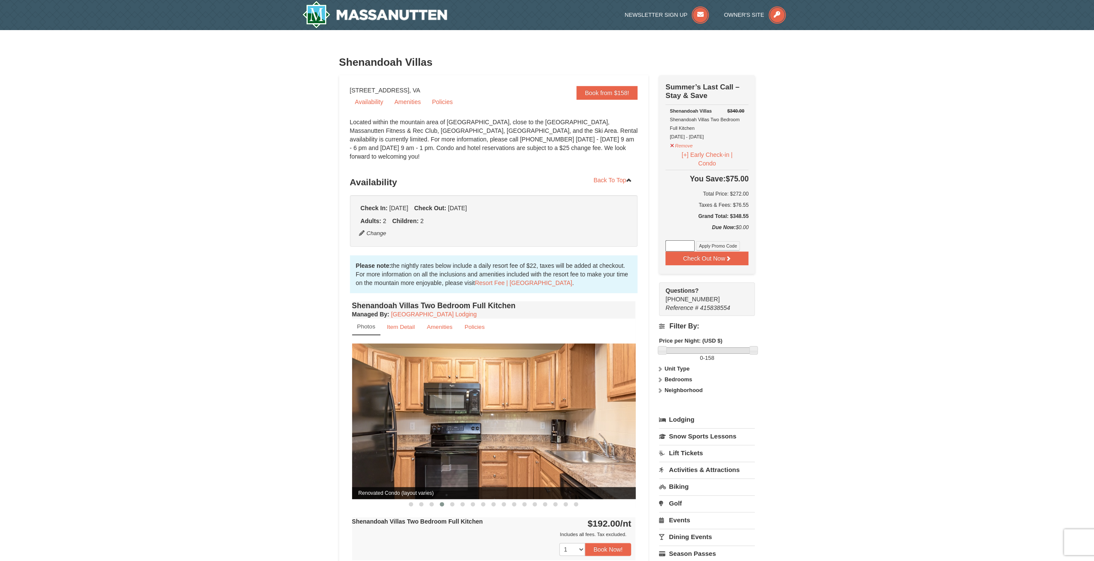
drag, startPoint x: 526, startPoint y: 428, endPoint x: 277, endPoint y: 439, distance: 249.3
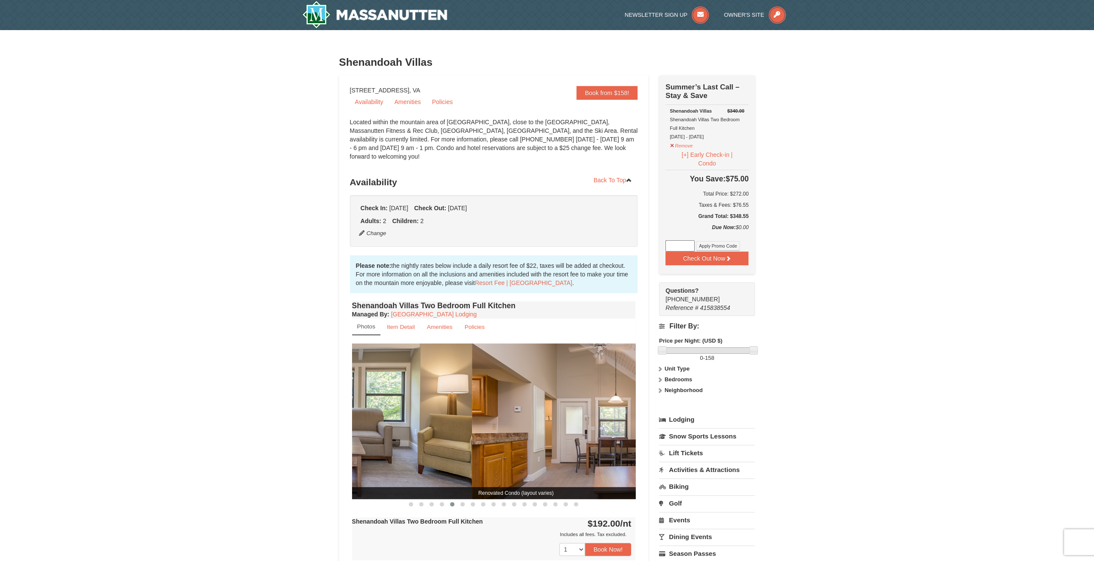
drag, startPoint x: 380, startPoint y: 427, endPoint x: 329, endPoint y: 424, distance: 51.7
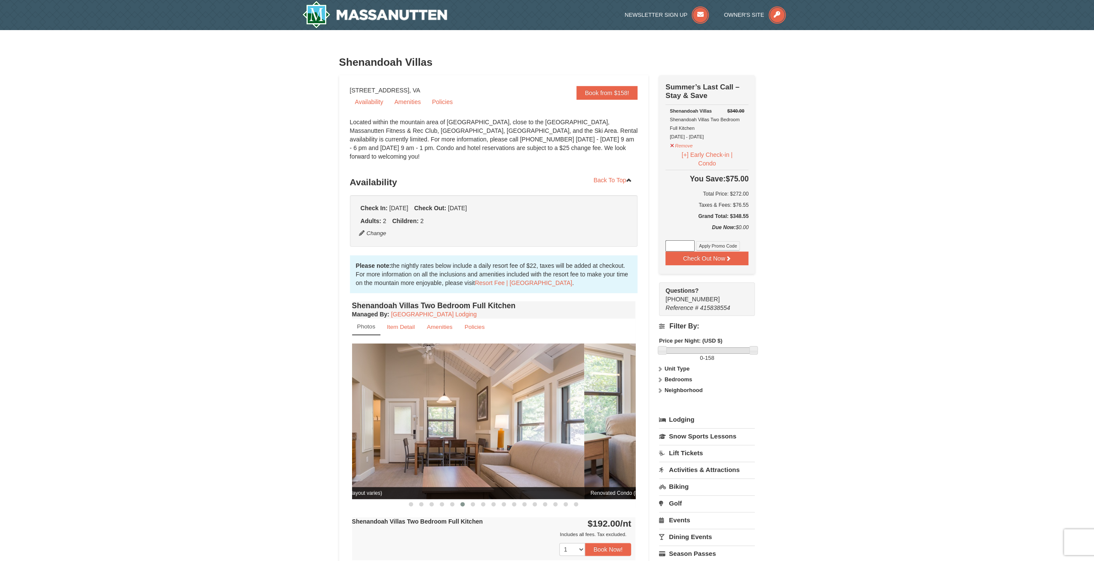
drag, startPoint x: 523, startPoint y: 430, endPoint x: 356, endPoint y: 415, distance: 167.5
click at [359, 415] on img at bounding box center [443, 421] width 284 height 155
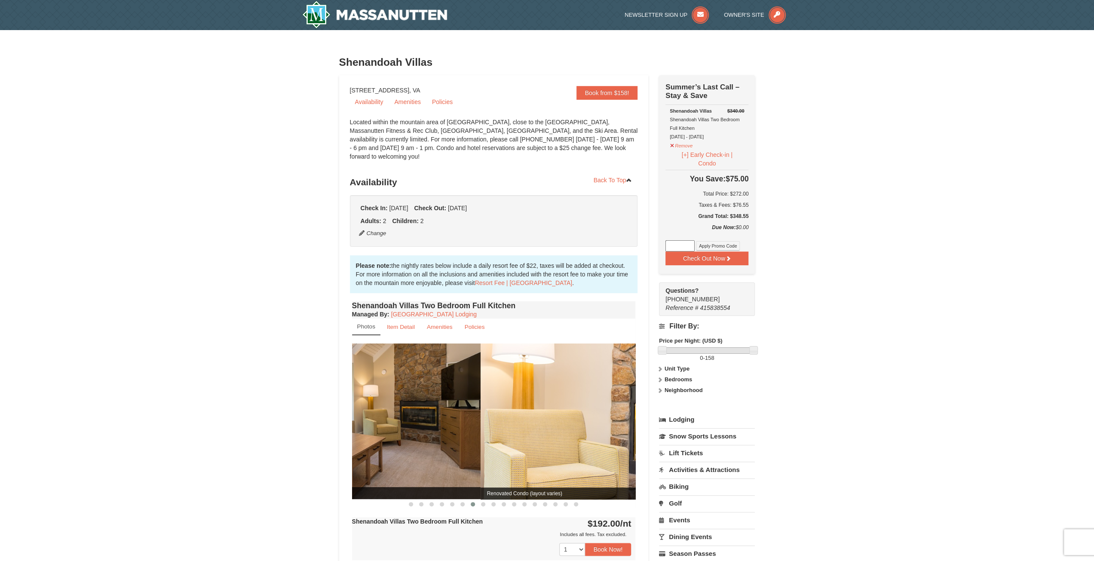
drag, startPoint x: 584, startPoint y: 394, endPoint x: 439, endPoint y: 397, distance: 145.4
click at [428, 397] on img at bounding box center [339, 421] width 284 height 155
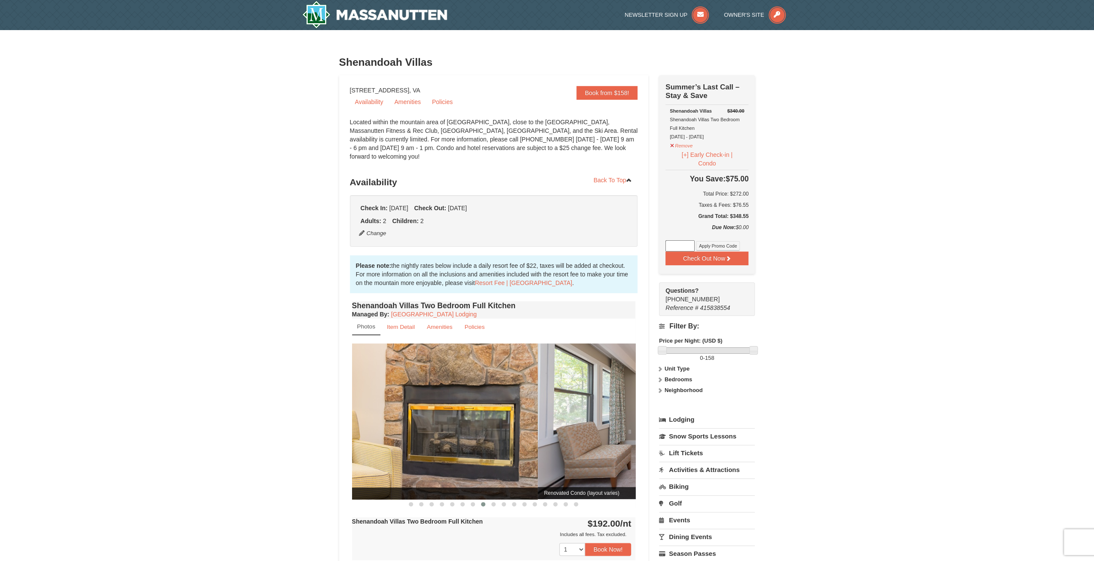
drag, startPoint x: 472, startPoint y: 421, endPoint x: 328, endPoint y: 408, distance: 145.1
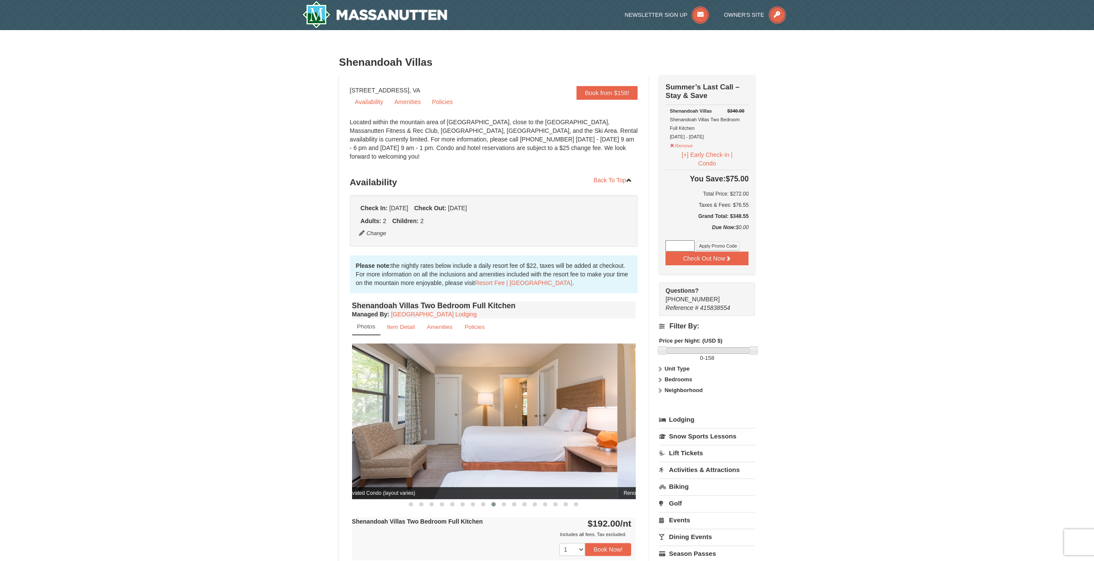
drag, startPoint x: 570, startPoint y: 433, endPoint x: 390, endPoint y: 418, distance: 180.0
click at [388, 420] on img at bounding box center [476, 421] width 284 height 155
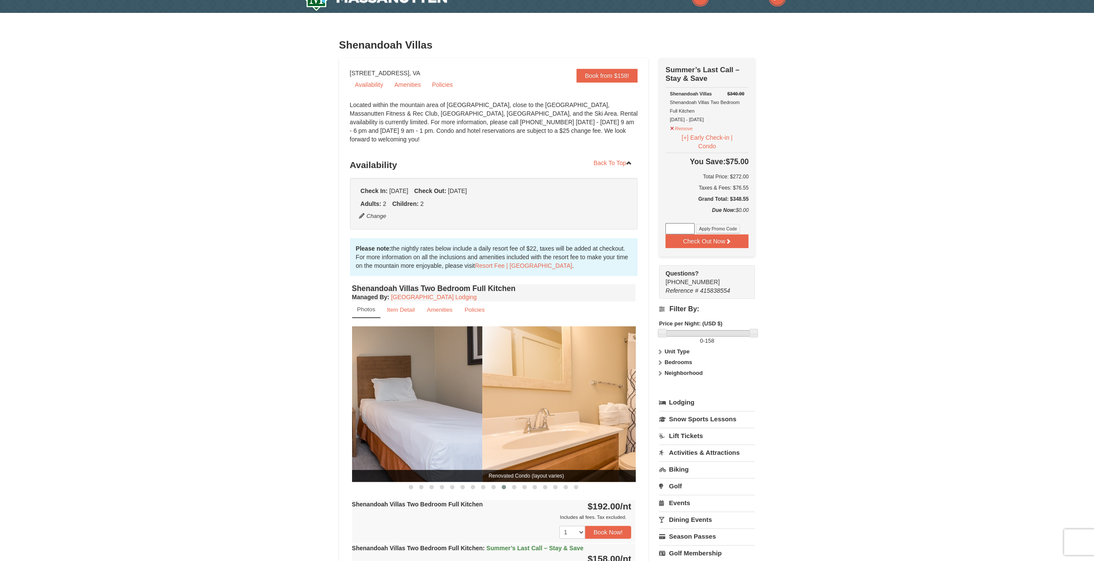
drag, startPoint x: 509, startPoint y: 419, endPoint x: 378, endPoint y: 412, distance: 130.9
click at [379, 412] on img at bounding box center [341, 403] width 284 height 155
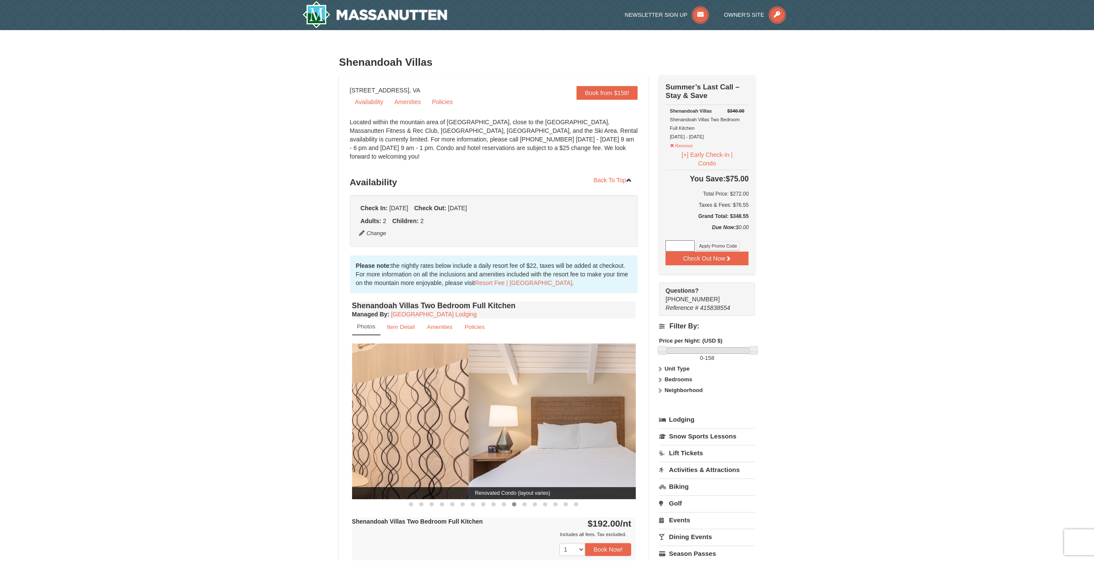
drag, startPoint x: 373, startPoint y: 415, endPoint x: 344, endPoint y: 401, distance: 32.3
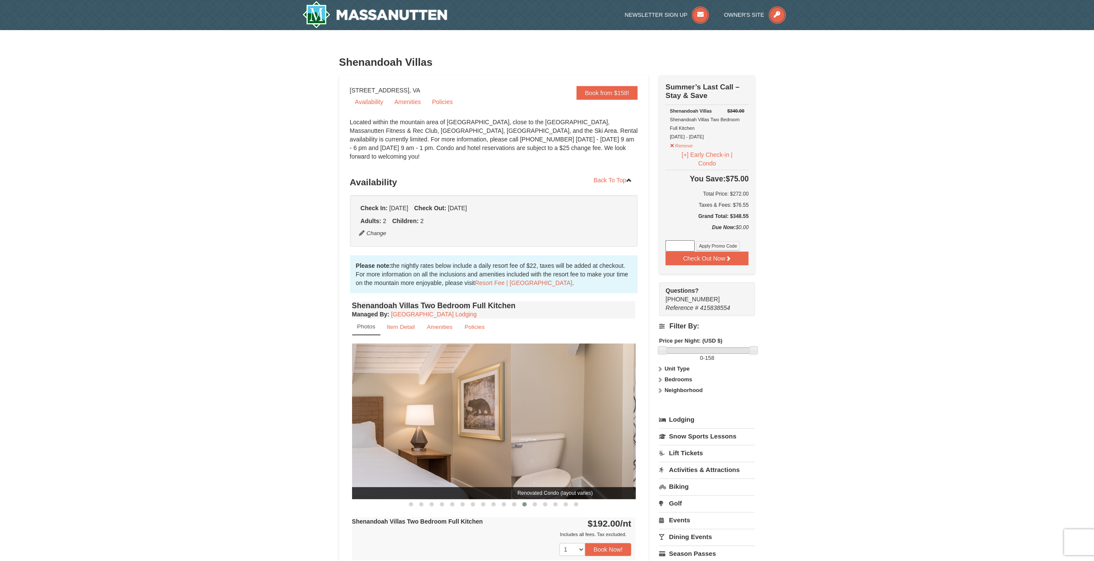
drag, startPoint x: 474, startPoint y: 403, endPoint x: 396, endPoint y: 392, distance: 78.1
click at [397, 393] on img at bounding box center [369, 421] width 284 height 155
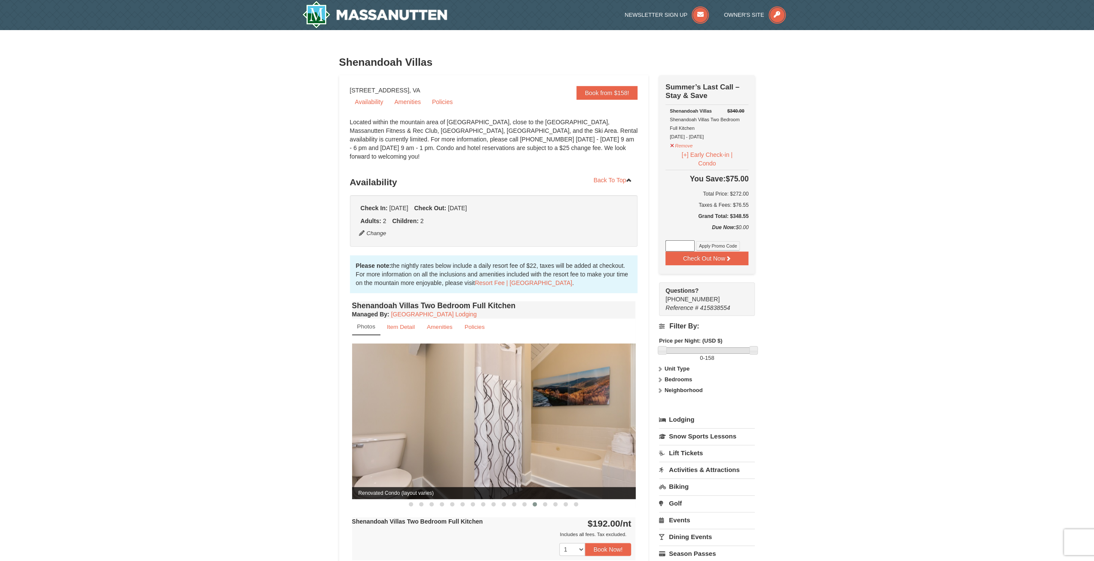
drag, startPoint x: 535, startPoint y: 389, endPoint x: 361, endPoint y: 351, distance: 177.9
click at [361, 351] on img at bounding box center [494, 421] width 284 height 155
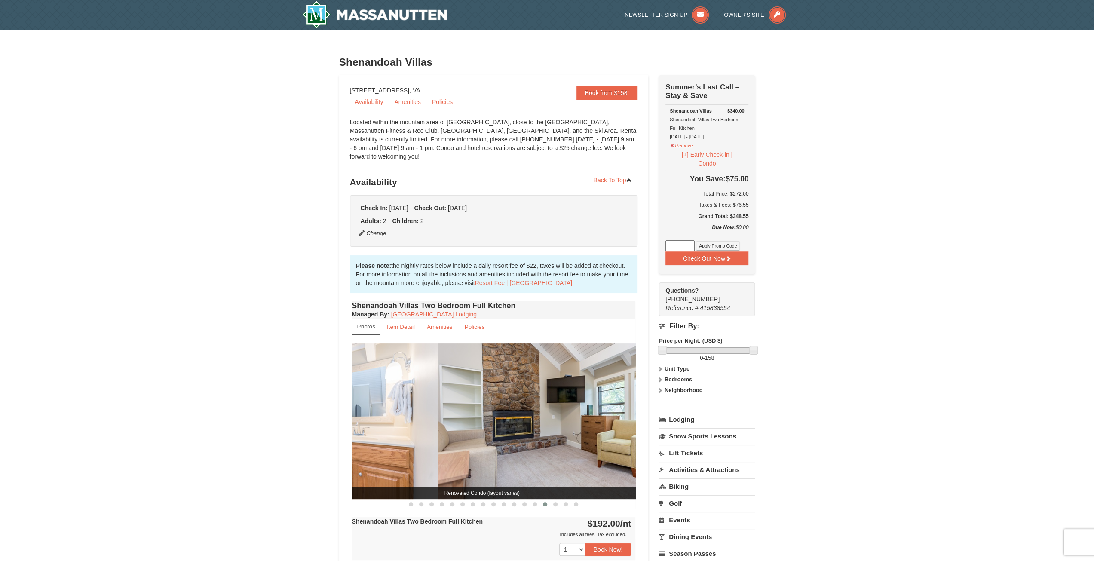
drag, startPoint x: 599, startPoint y: 401, endPoint x: 421, endPoint y: 350, distance: 185.4
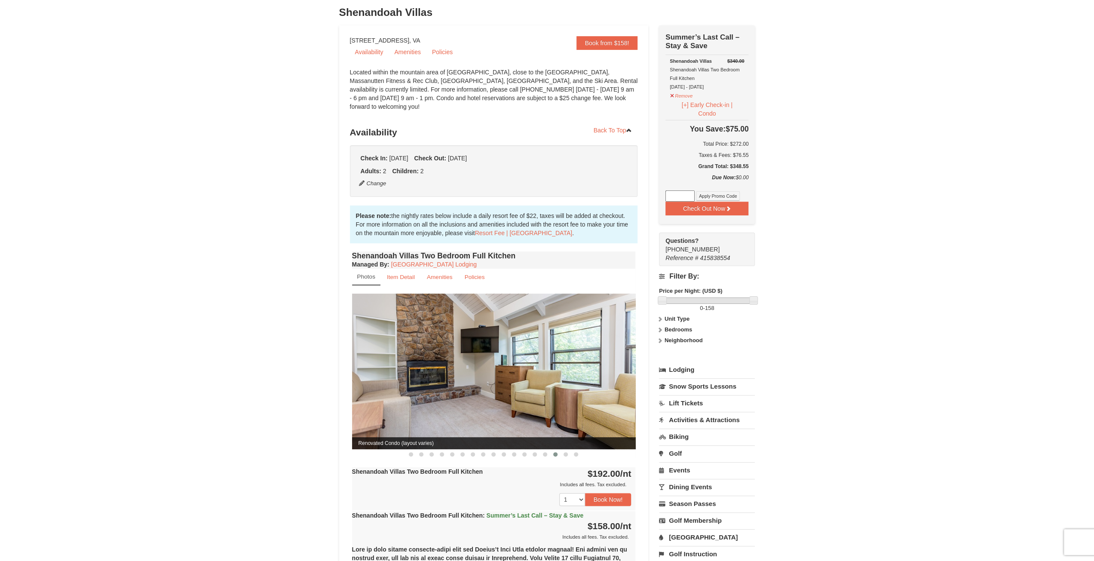
scroll to position [52, 0]
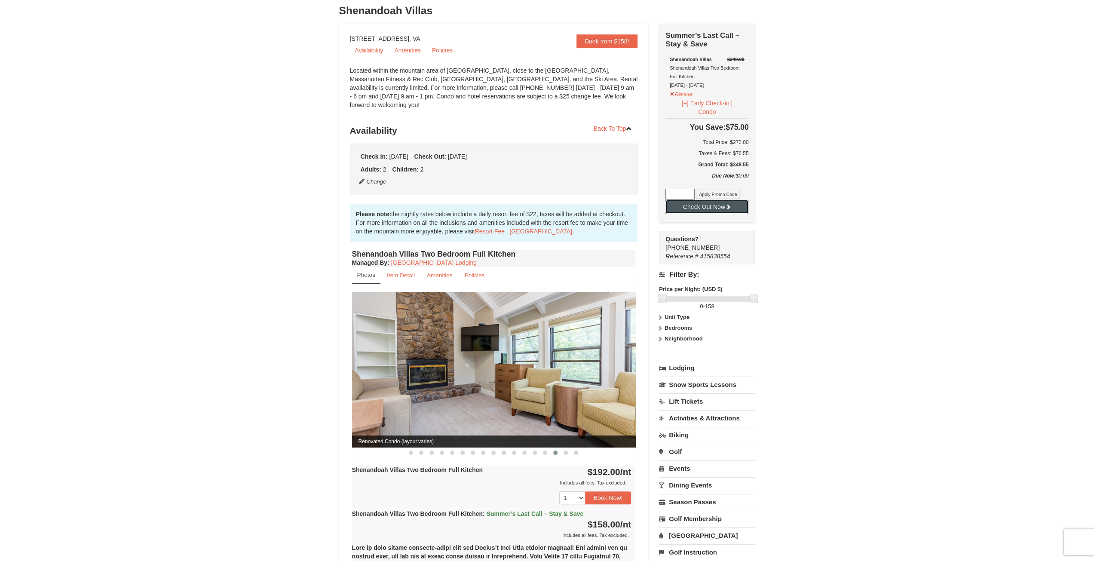
click at [730, 212] on button "Check Out Now" at bounding box center [707, 207] width 83 height 14
